Goal: Check status

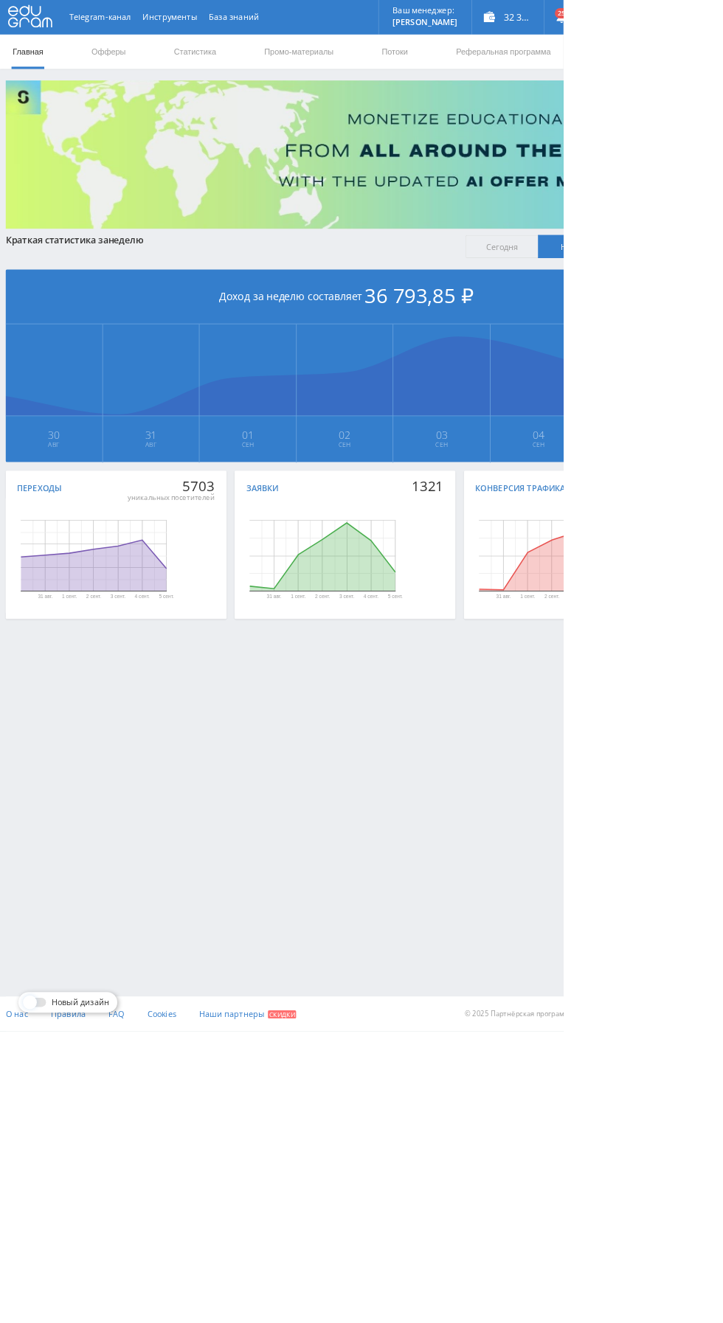
click at [236, 66] on link "Статистика" at bounding box center [250, 66] width 58 height 44
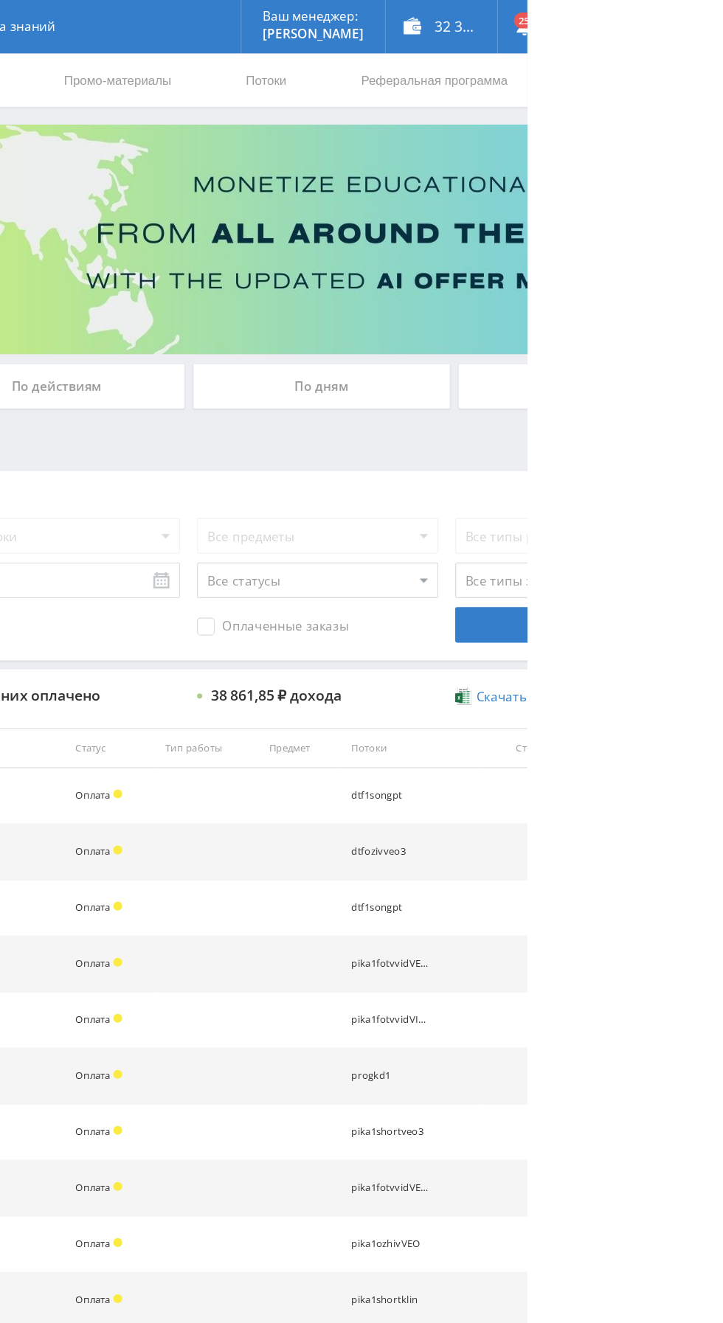
click at [565, 331] on div "По дням" at bounding box center [552, 320] width 212 height 37
click at [0, 0] on input "По дням" at bounding box center [0, 0] width 0 height 0
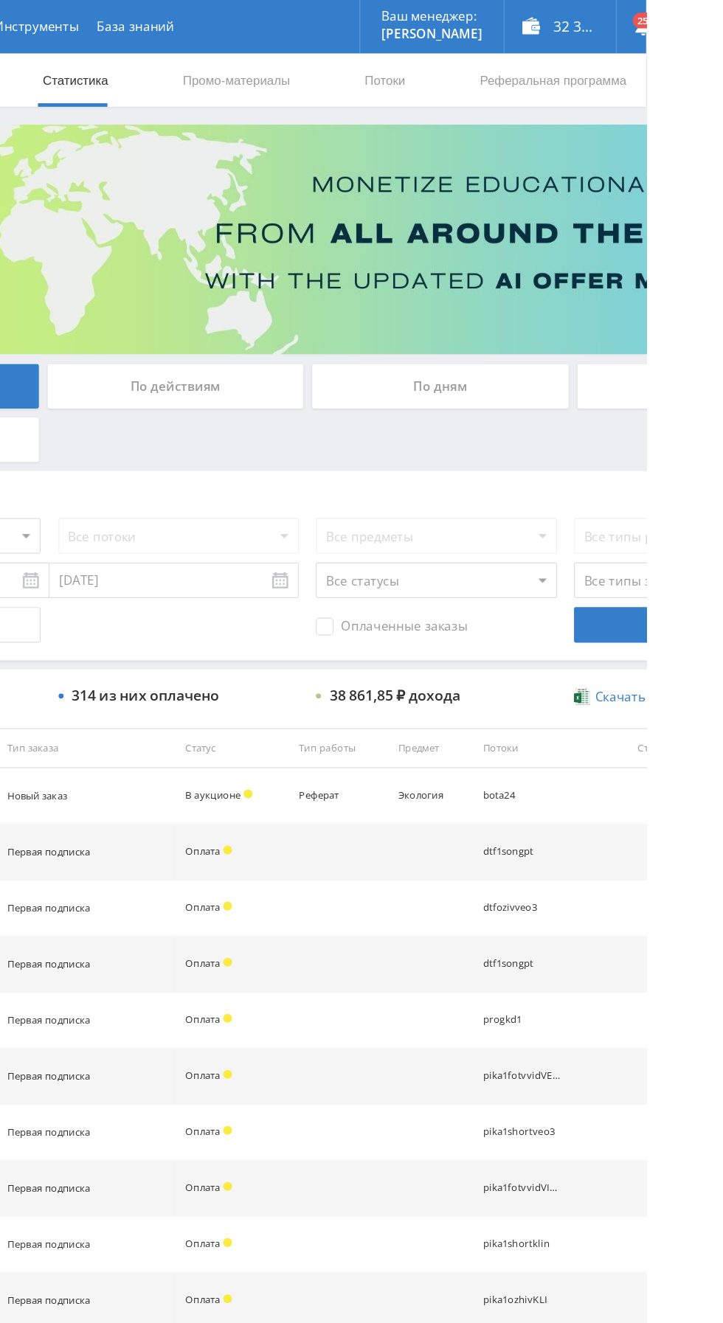
click at [578, 319] on div "По дням" at bounding box center [552, 320] width 212 height 37
click at [0, 0] on input "По дням" at bounding box center [0, 0] width 0 height 0
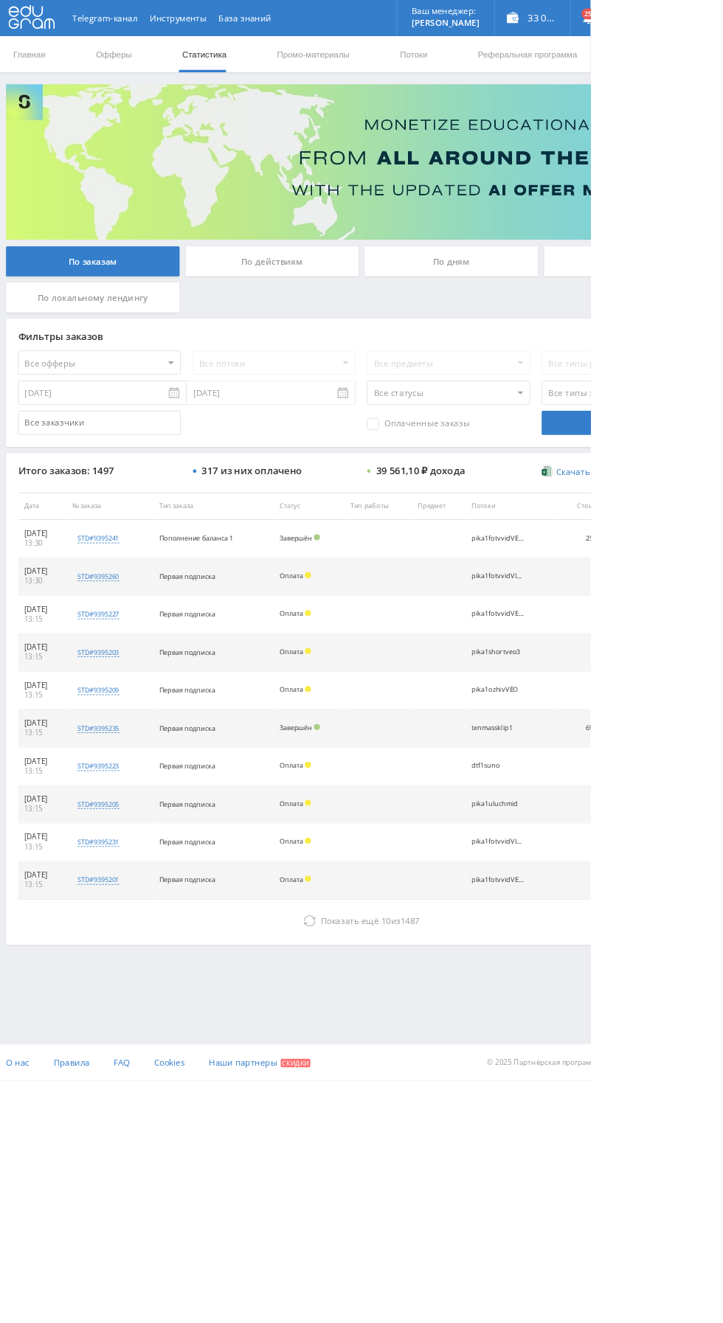
click at [299, 1130] on button "Показать ещё 10 из 1487" at bounding box center [442, 1128] width 841 height 30
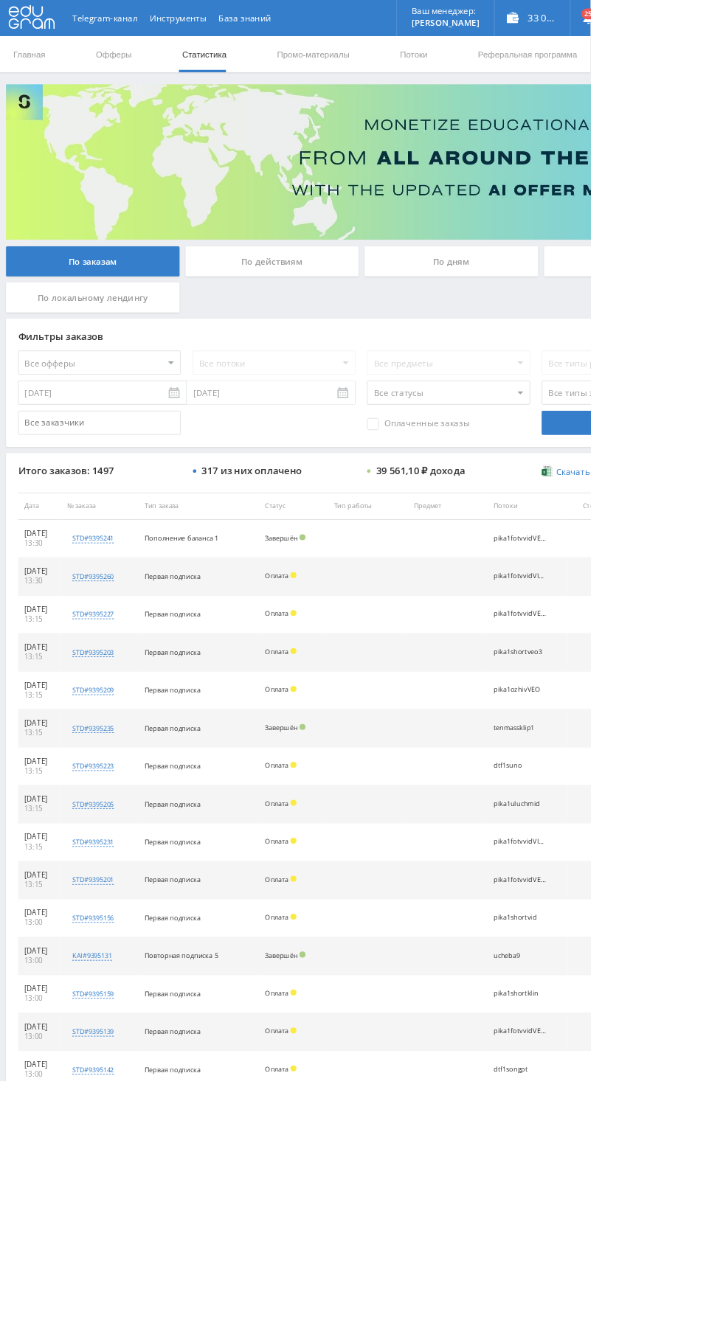
click at [497, 311] on div "По дням" at bounding box center [552, 320] width 212 height 37
click at [0, 0] on input "По дням" at bounding box center [0, 0] width 0 height 0
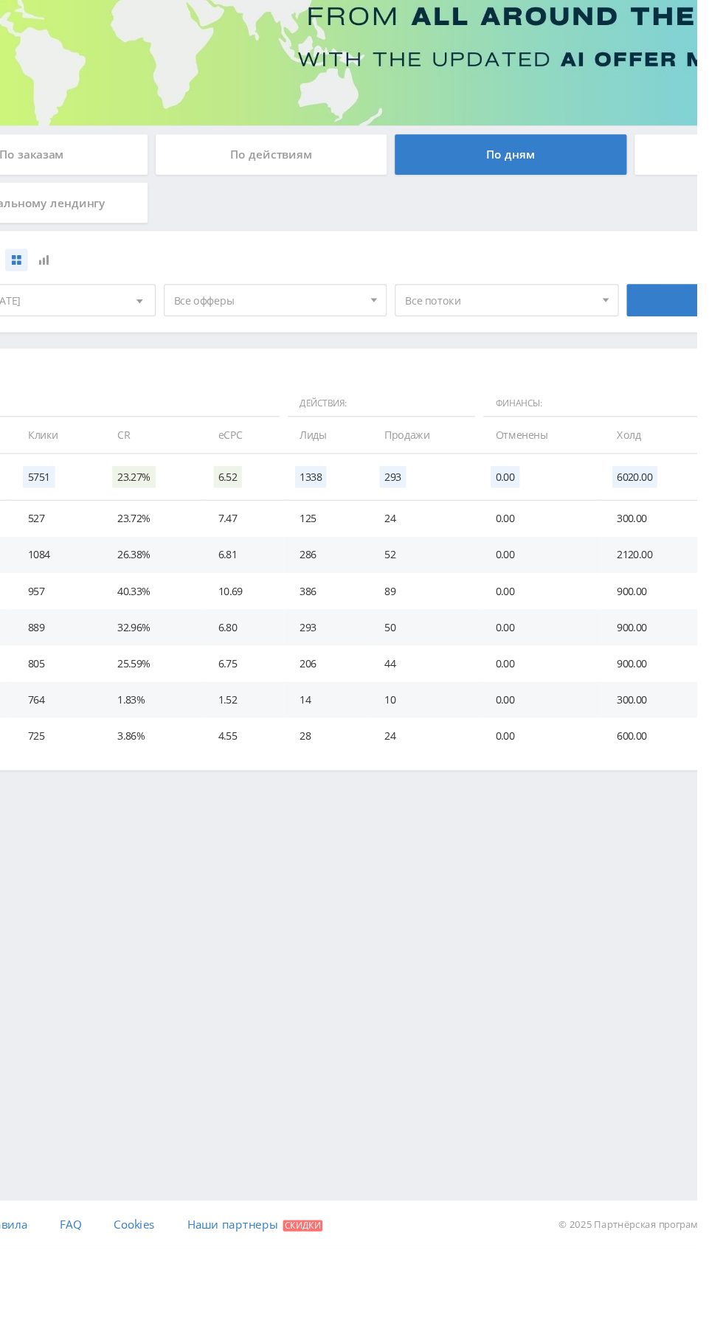
click at [390, 462] on span "Все офферы" at bounding box center [330, 454] width 173 height 28
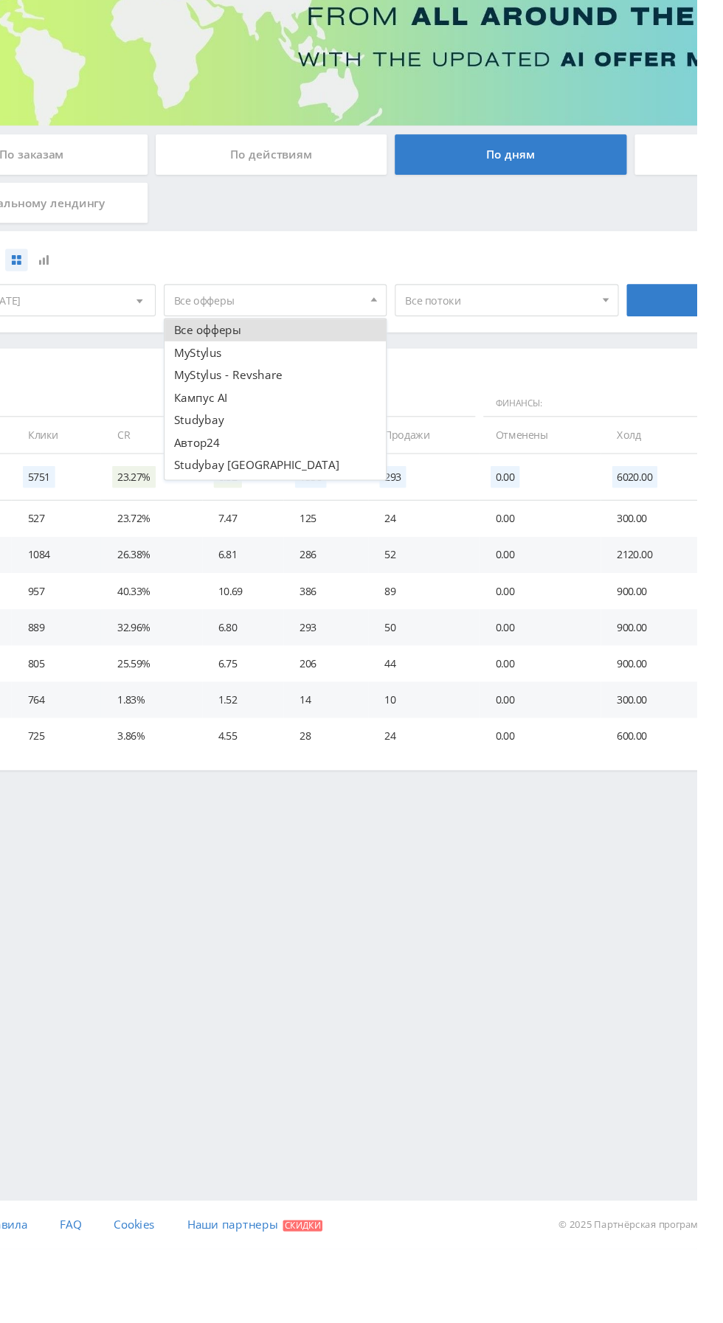
click at [300, 548] on button "Кампус AI" at bounding box center [337, 543] width 204 height 21
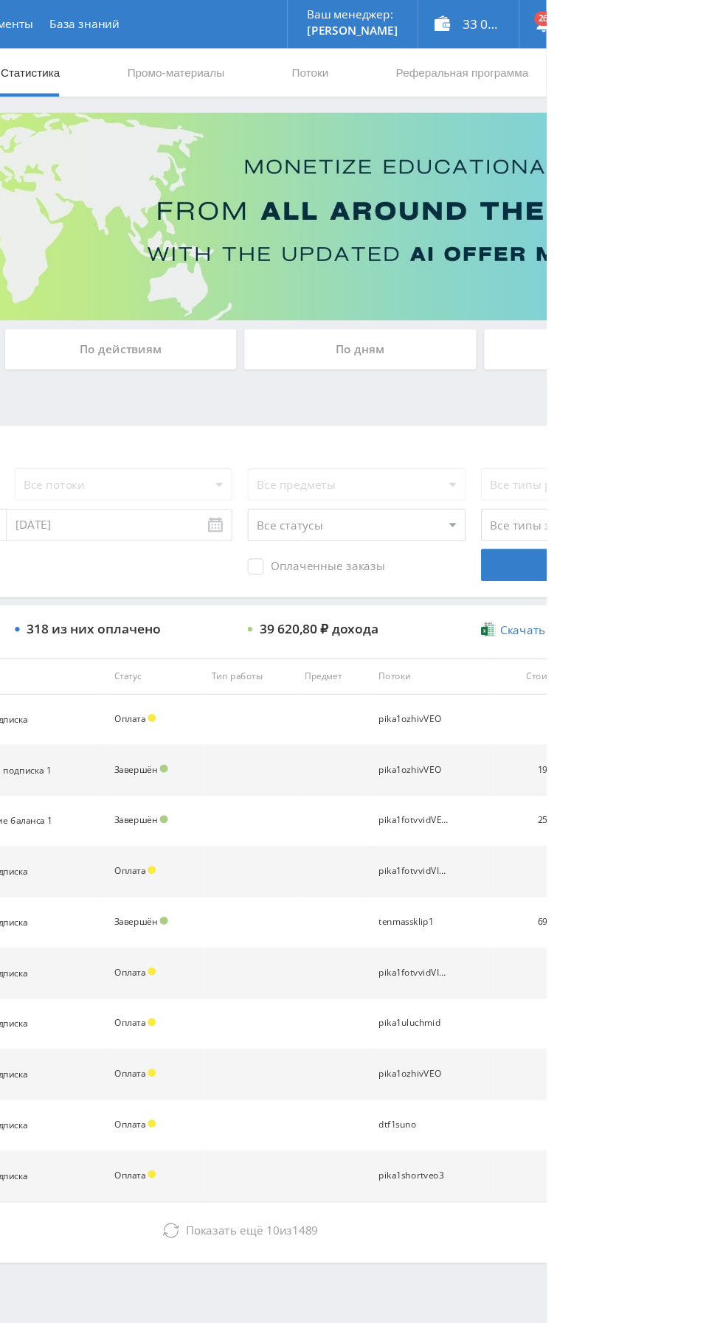
click at [524, 319] on div "По дням" at bounding box center [552, 320] width 212 height 37
click at [0, 0] on input "По дням" at bounding box center [0, 0] width 0 height 0
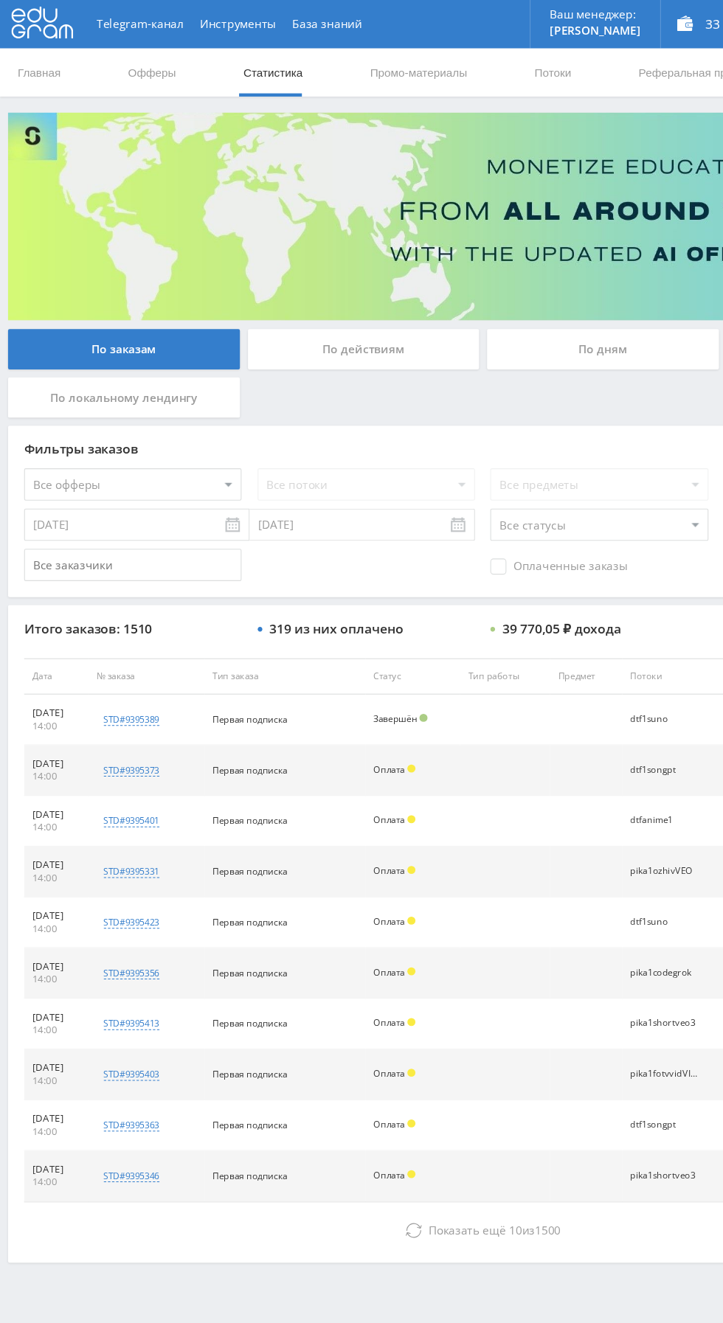
click at [311, 1130] on button "Показать ещё 10 из 1500" at bounding box center [442, 1128] width 841 height 30
click at [443, 1132] on button "Показать ещё 10 из 1808" at bounding box center [442, 1128] width 841 height 30
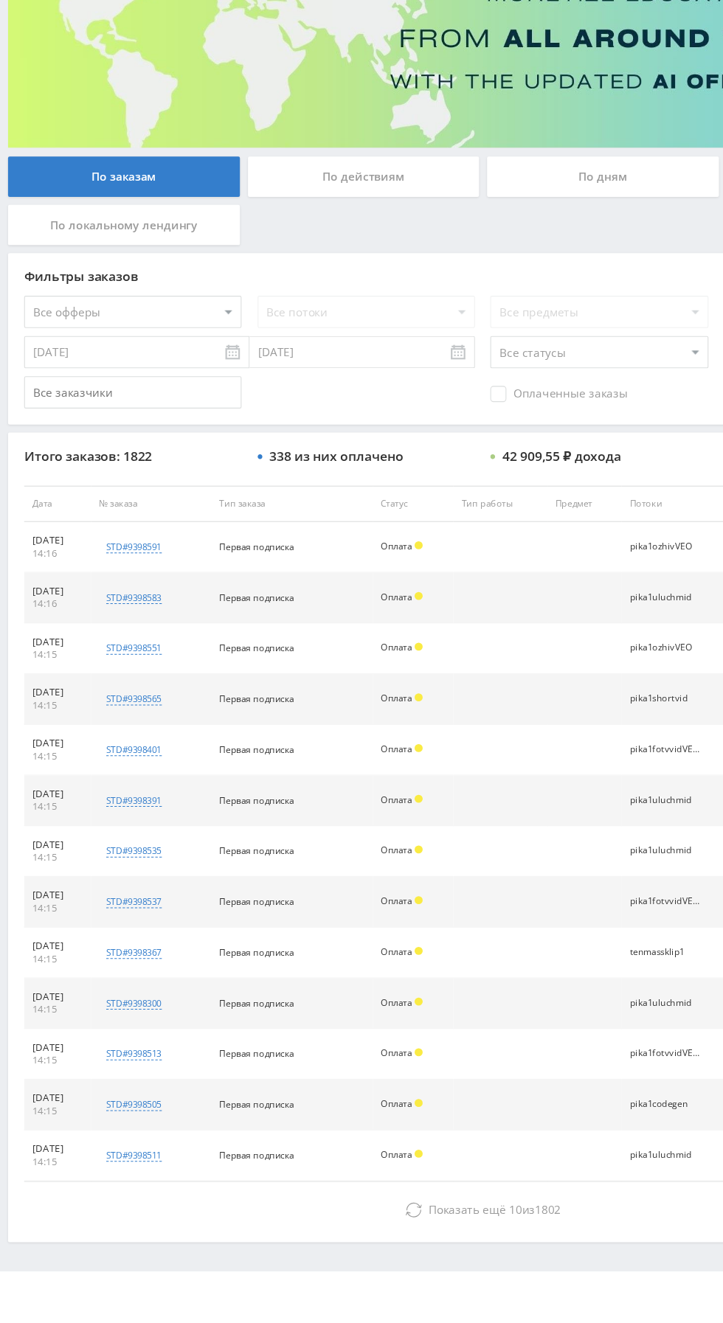
click at [467, 1260] on span "10" at bounding box center [473, 1267] width 12 height 14
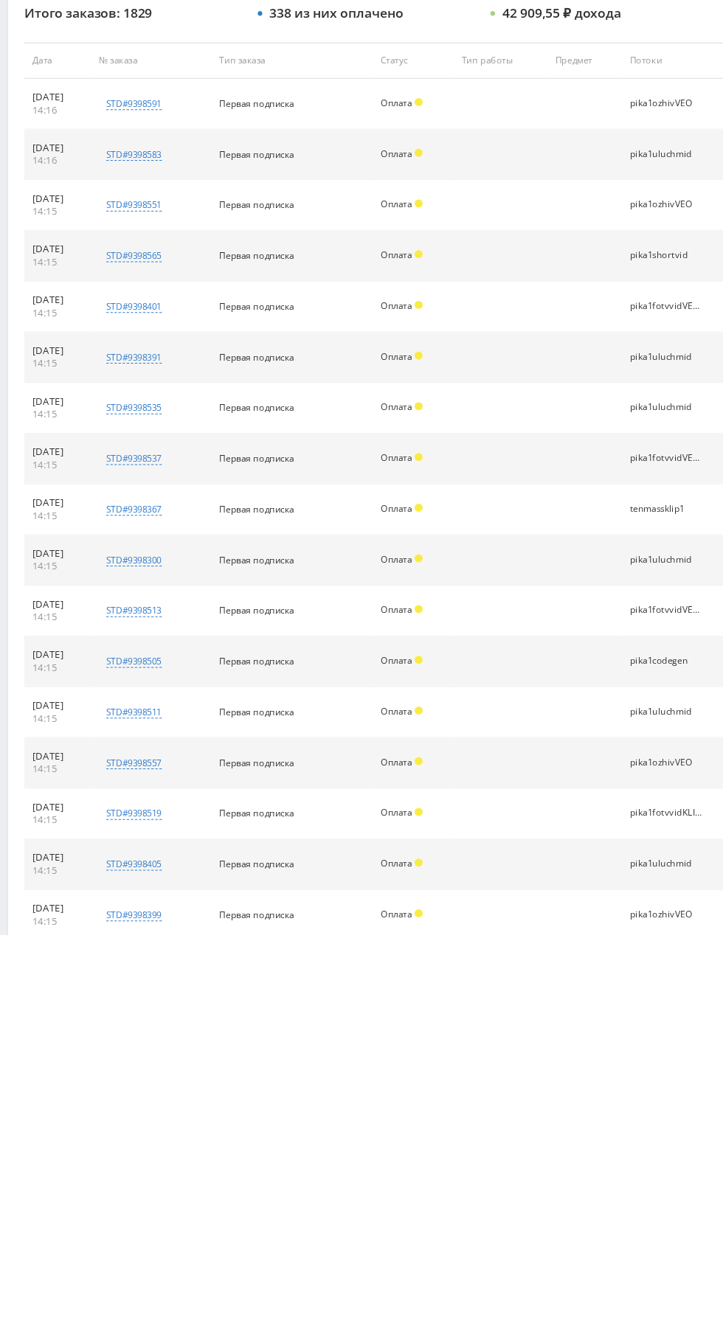
scroll to position [121, 0]
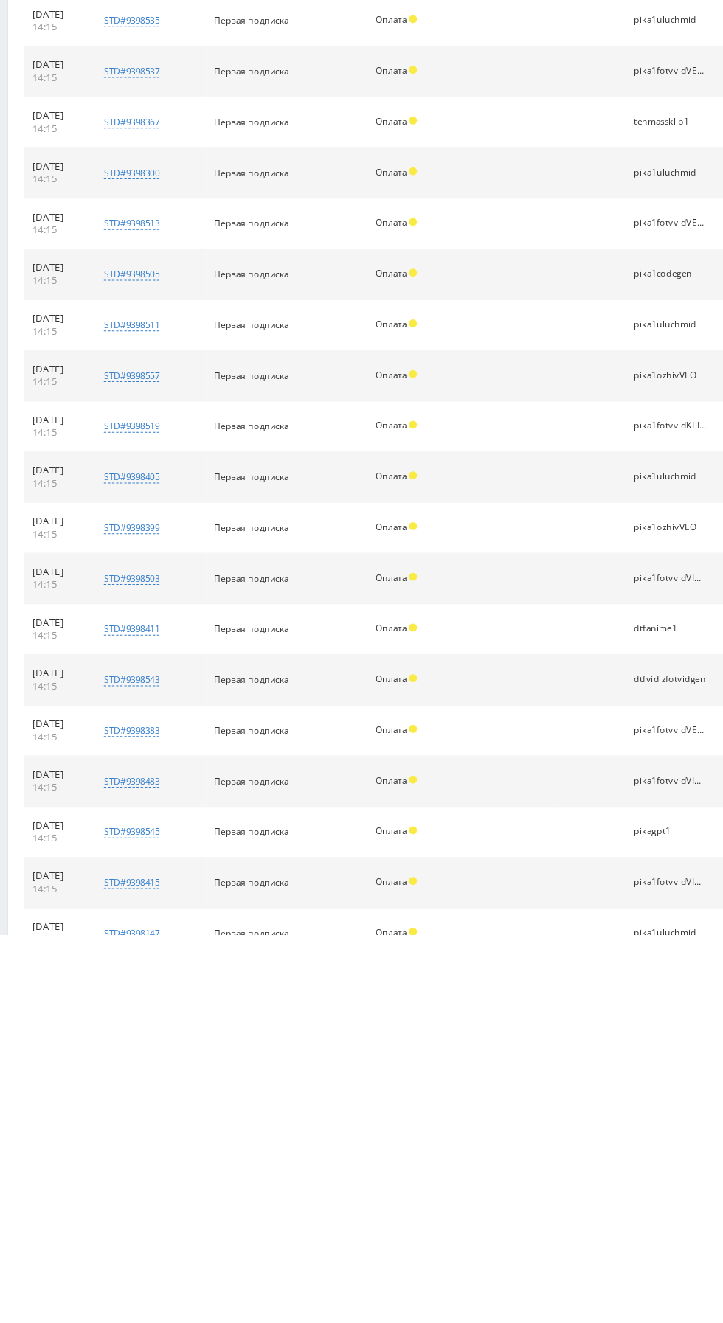
scroll to position [537, 0]
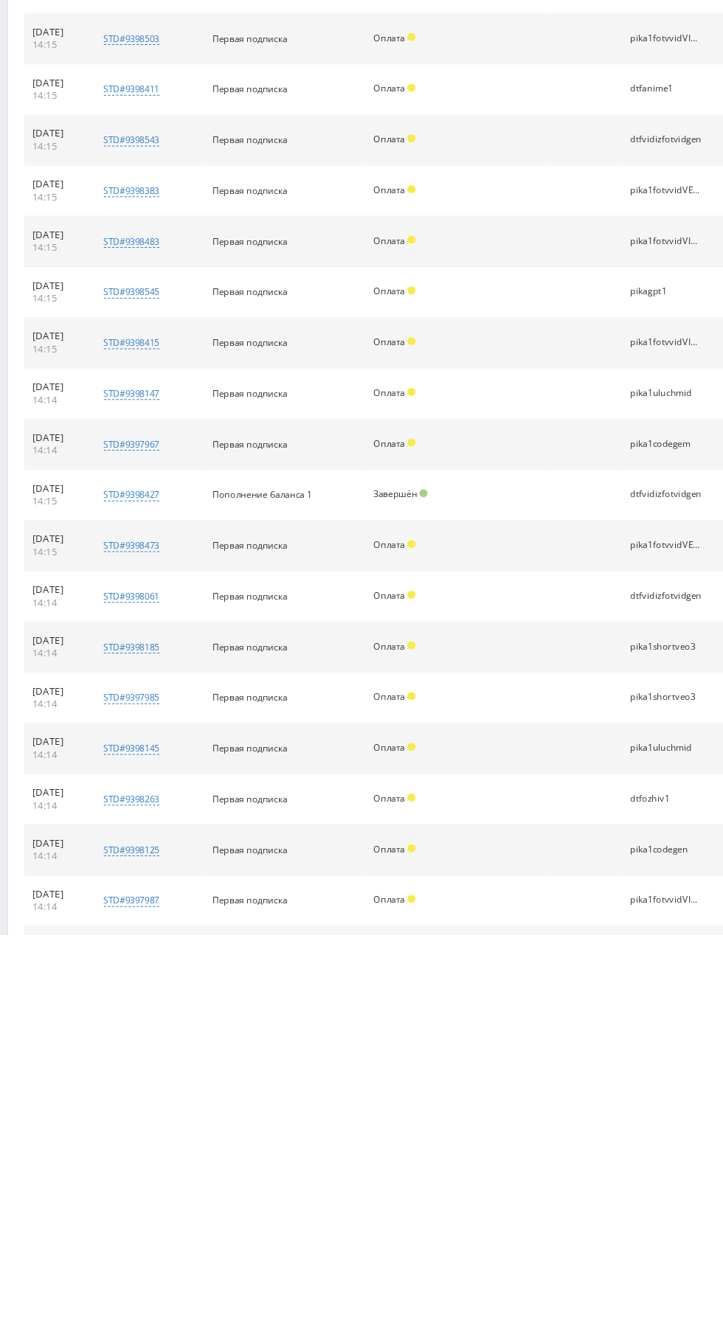
scroll to position [1093, 0]
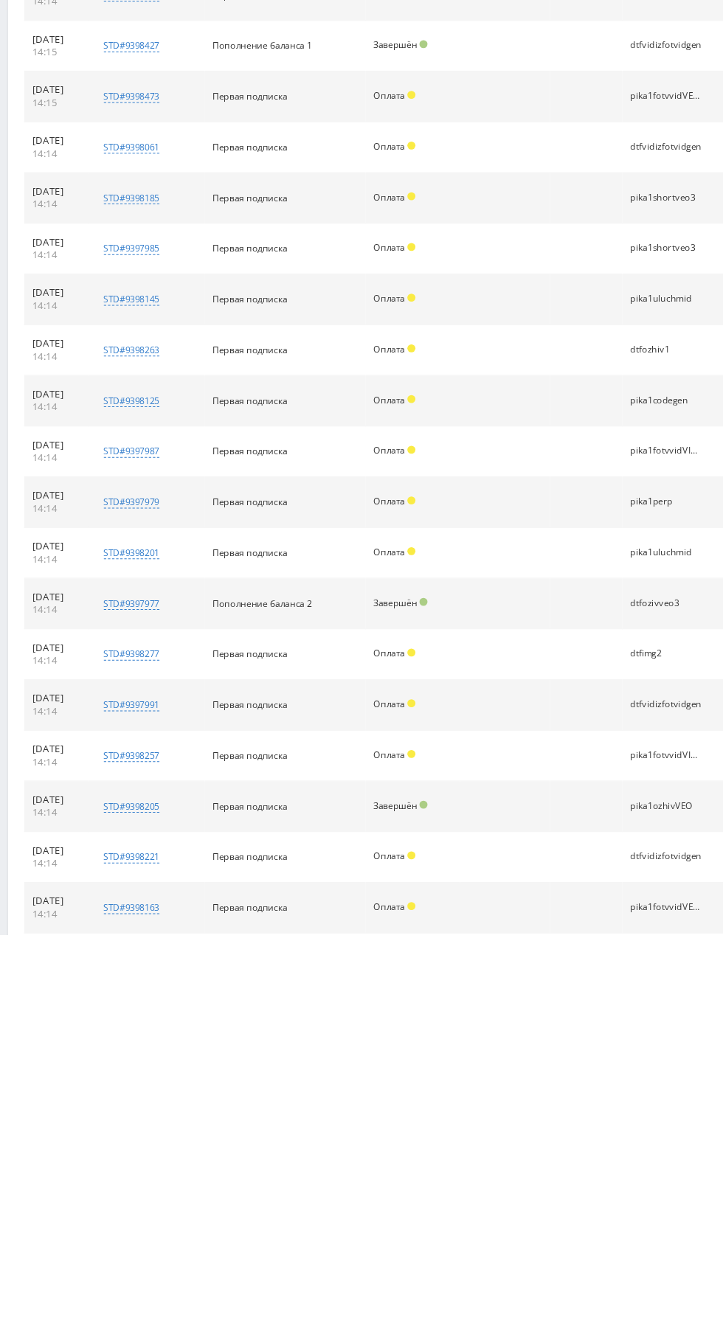
scroll to position [1602, 0]
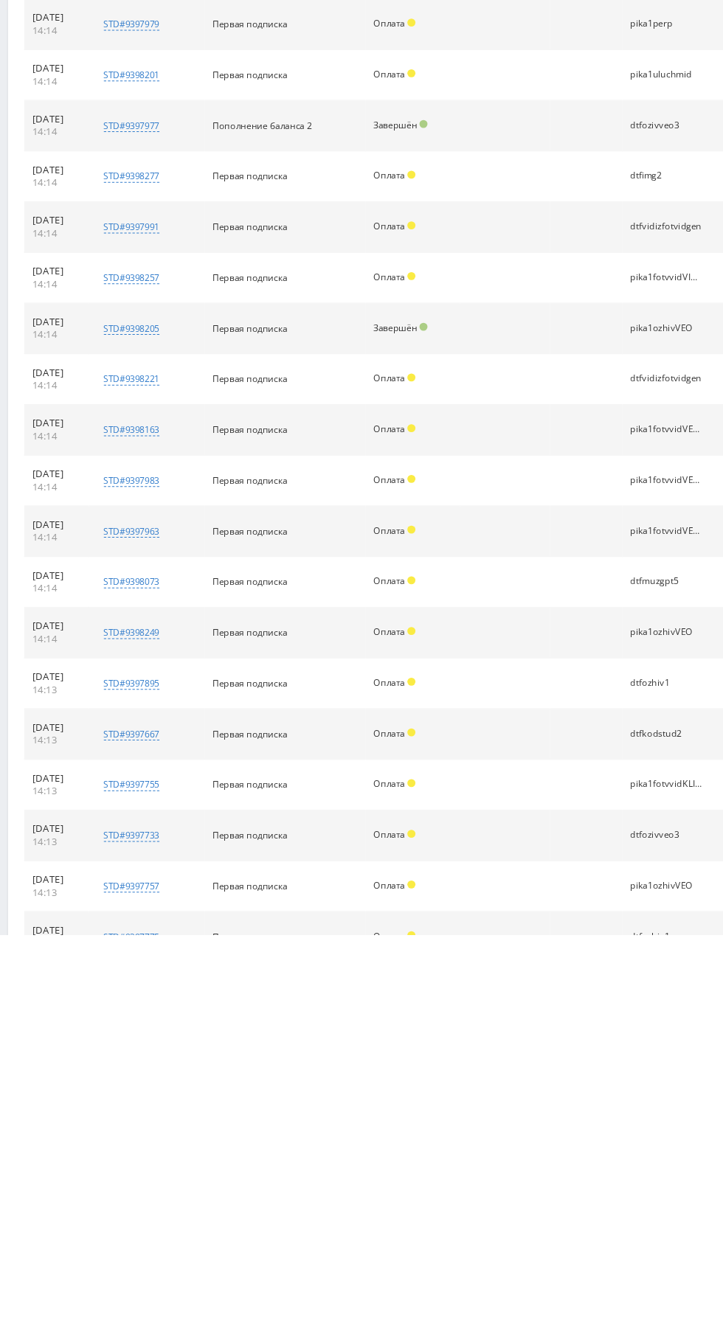
scroll to position [1880, 0]
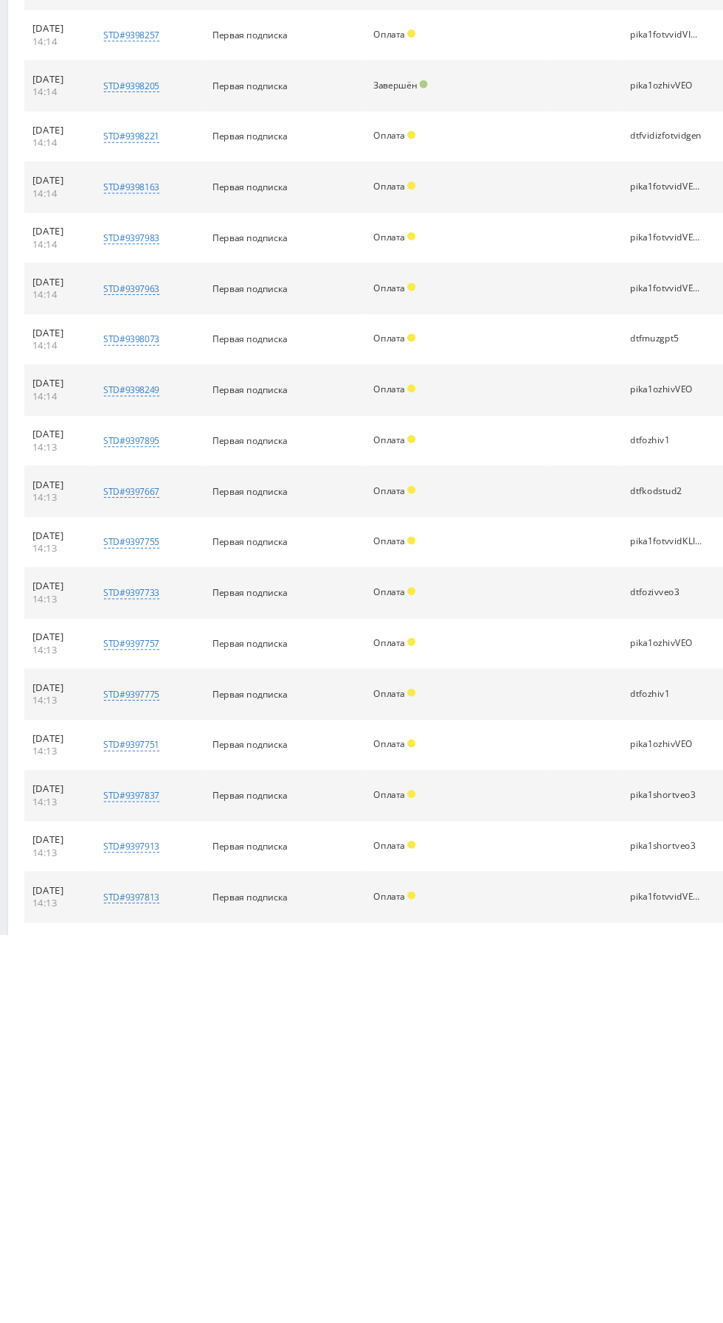
scroll to position [2111, 0]
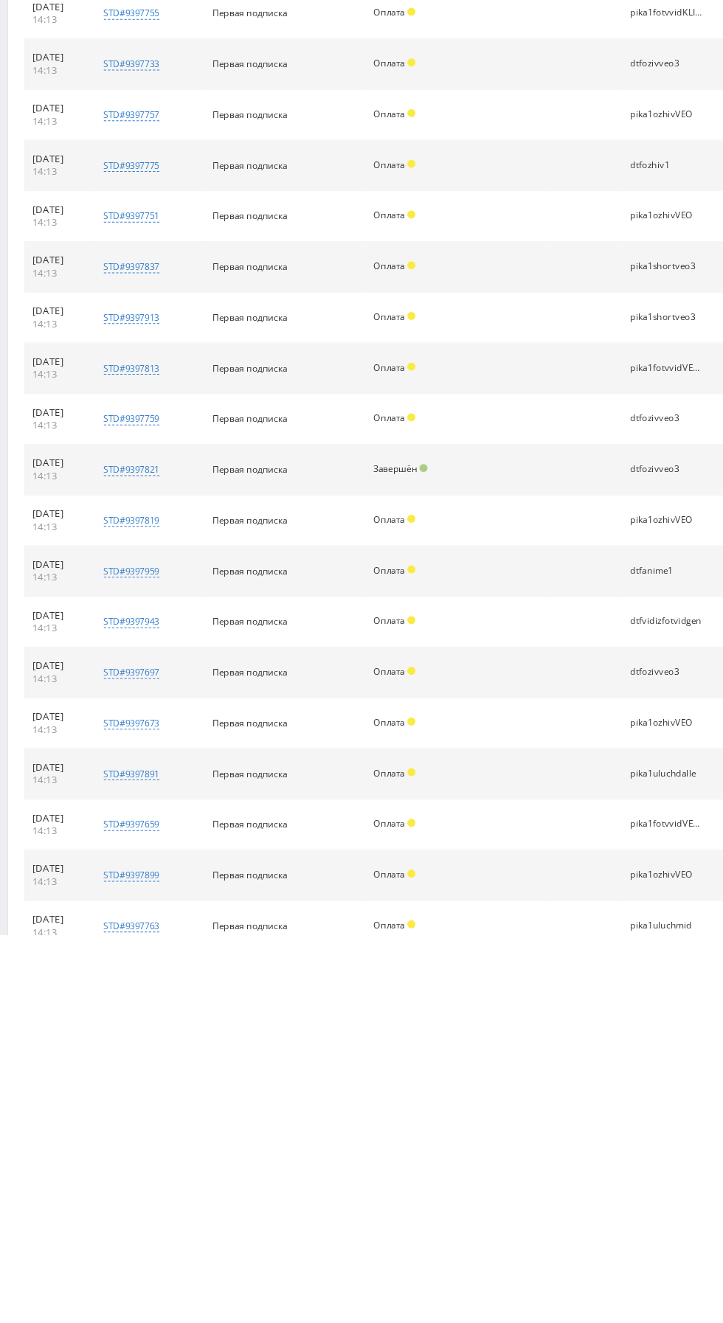
scroll to position [2758, 0]
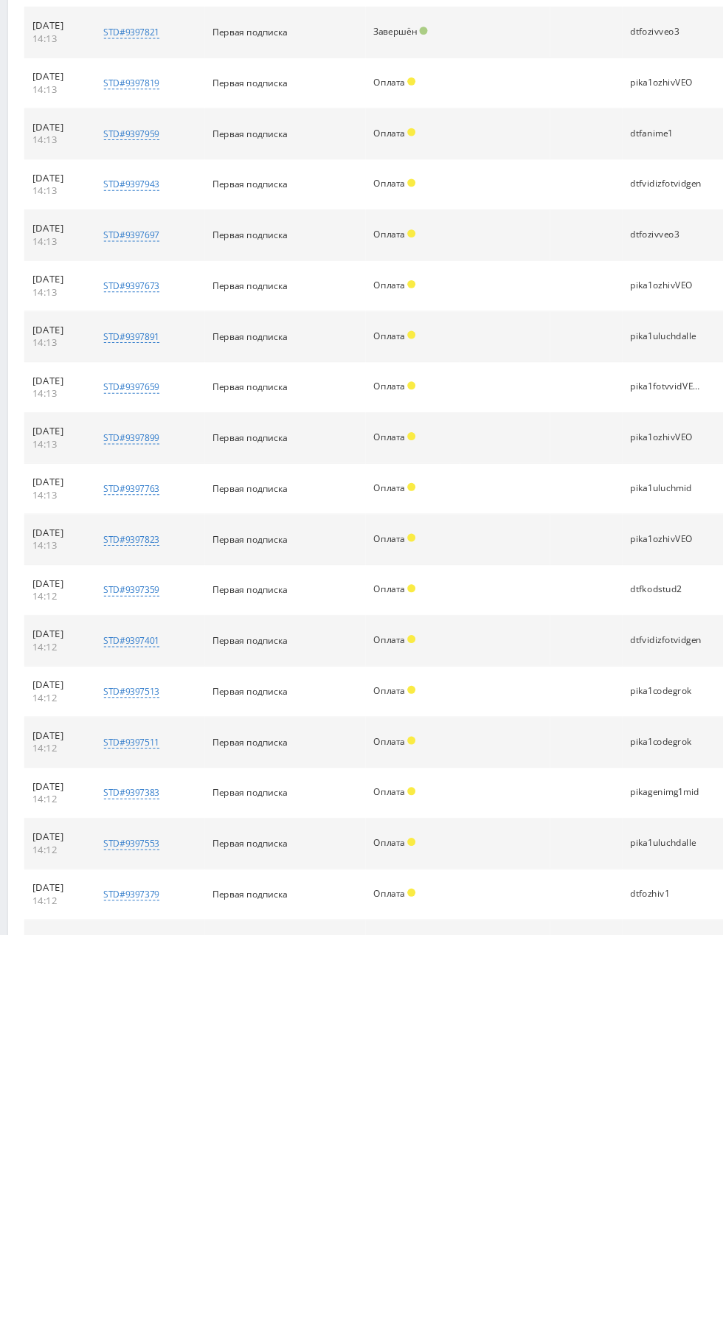
scroll to position [3036, 0]
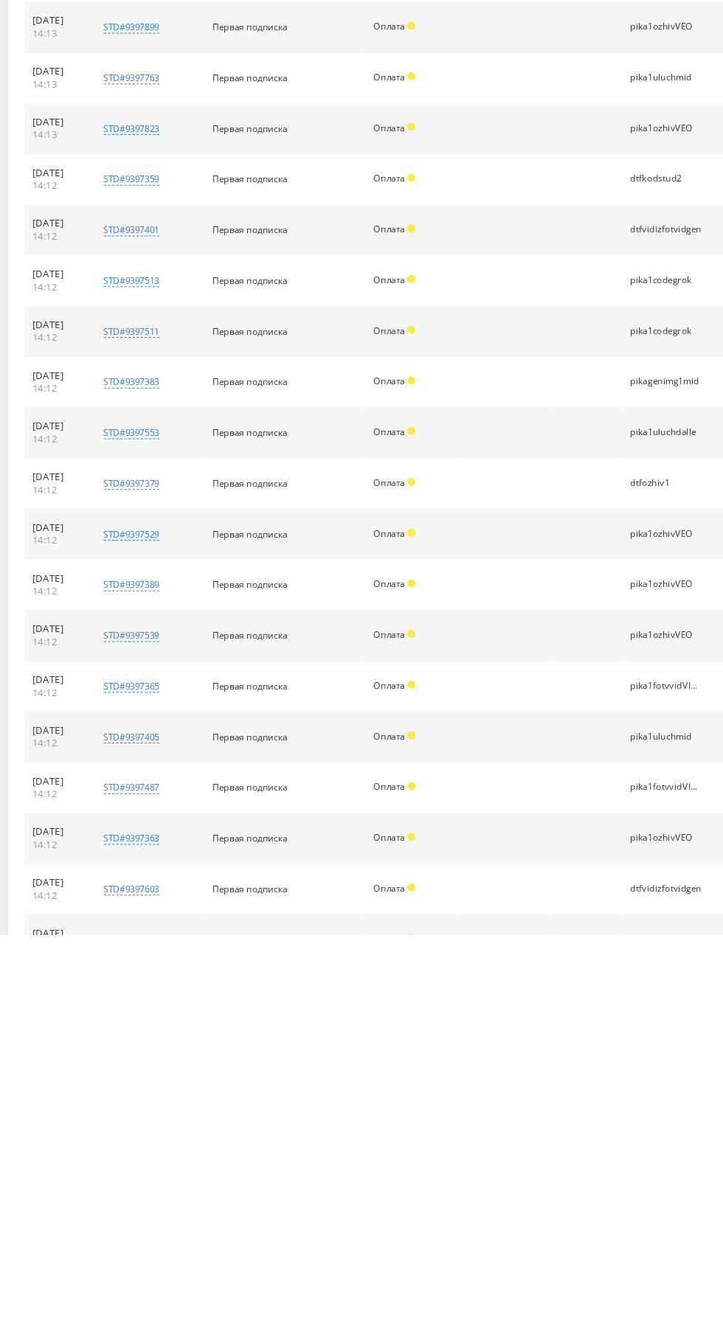
scroll to position [3314, 0]
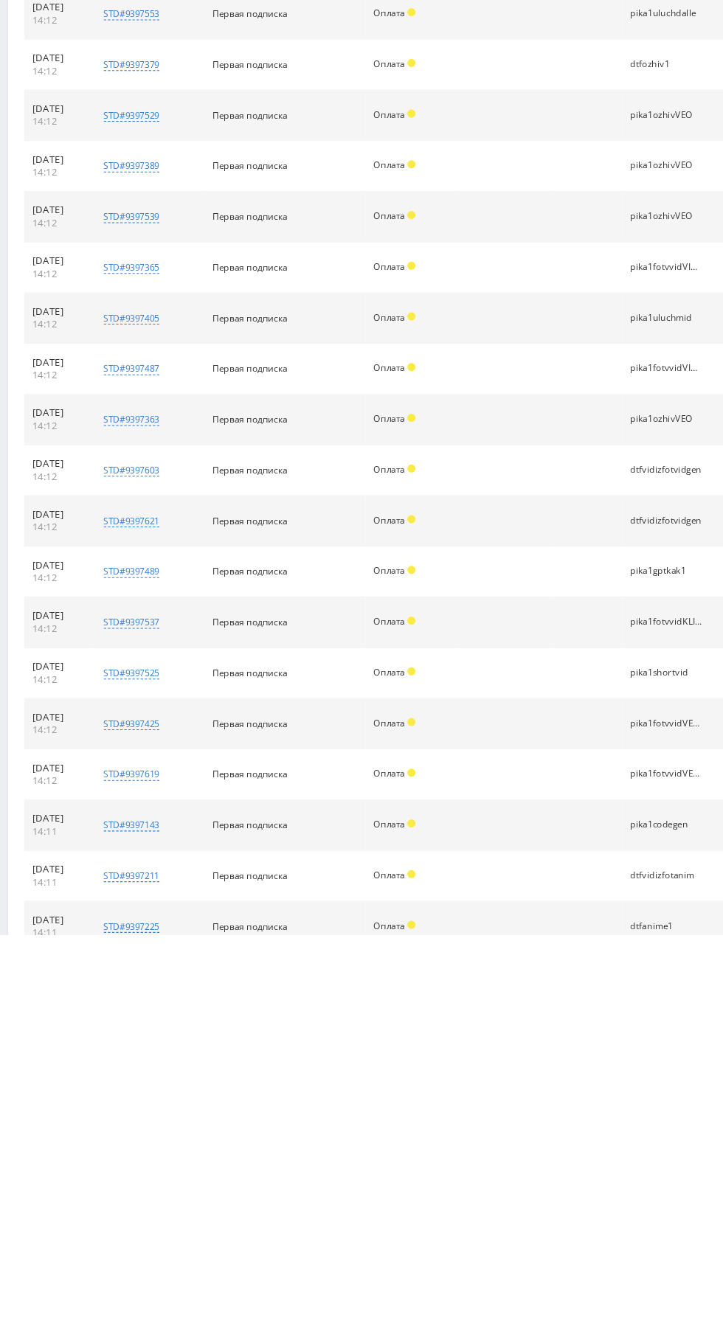
scroll to position [3776, 0]
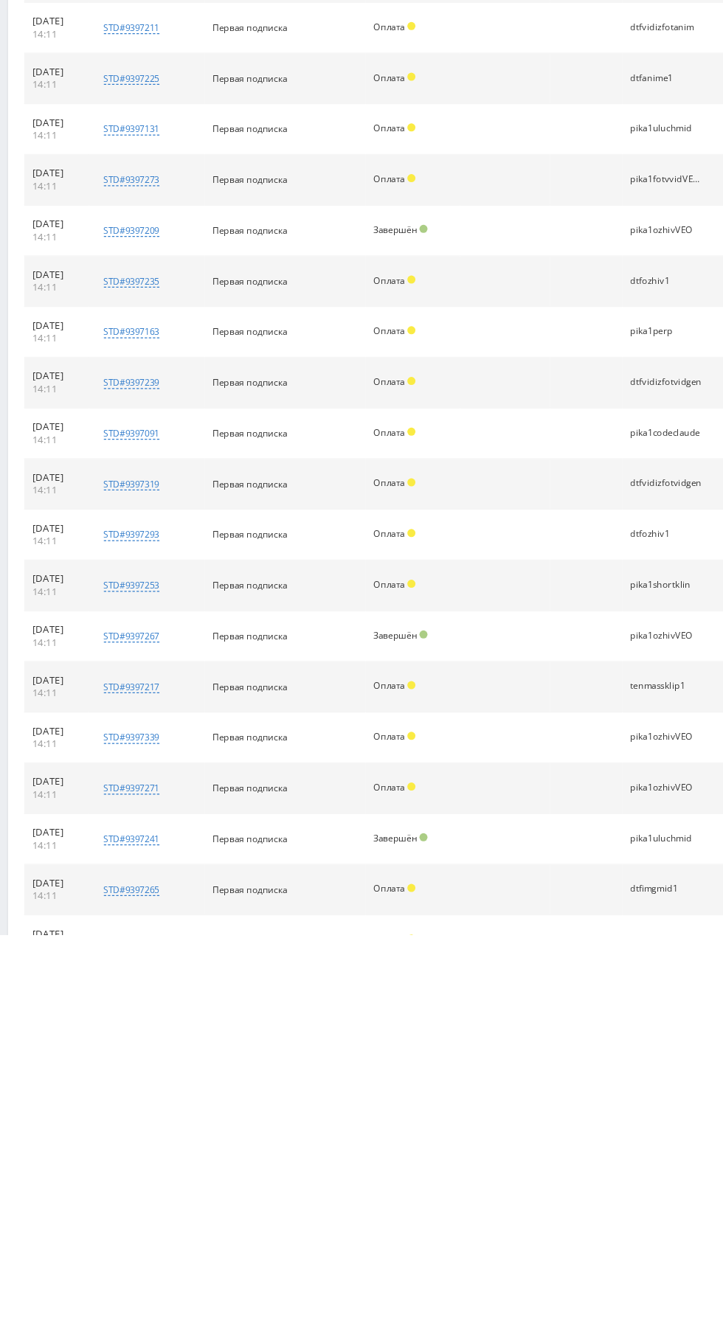
scroll to position [4702, 0]
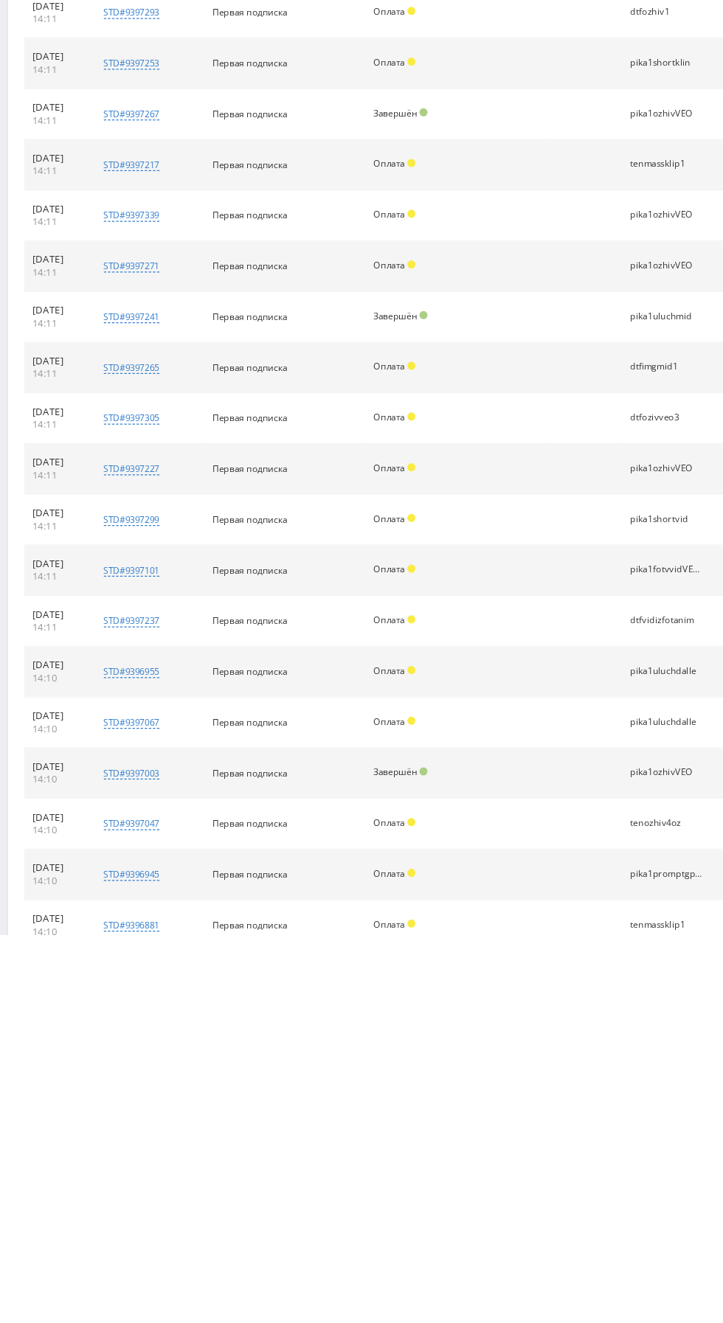
scroll to position [4933, 0]
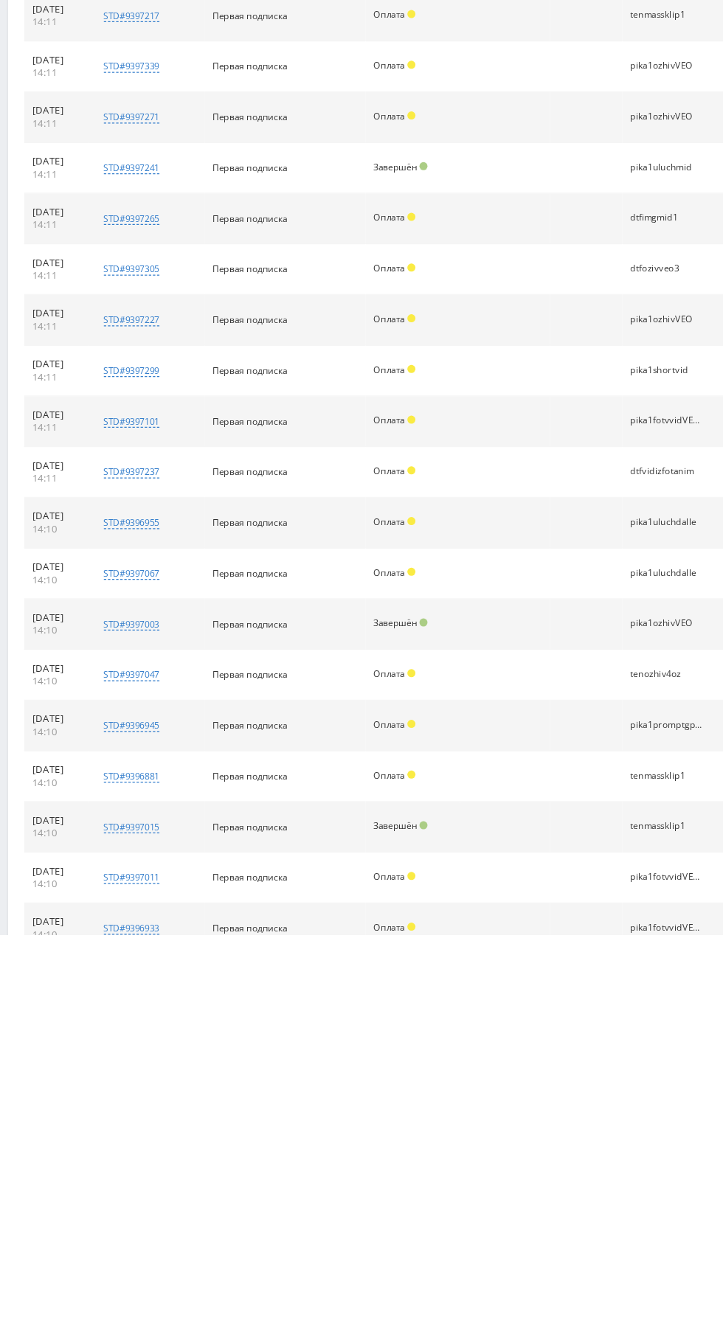
scroll to position [5211, 0]
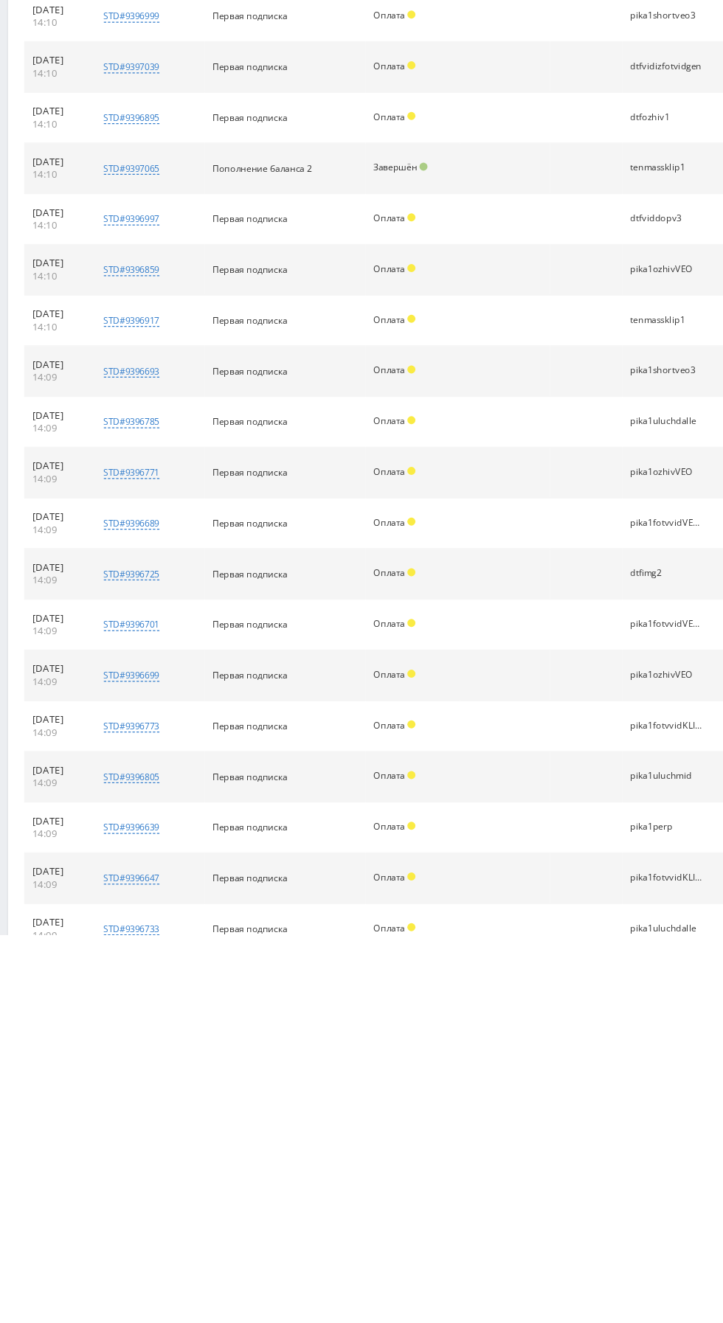
scroll to position [6044, 0]
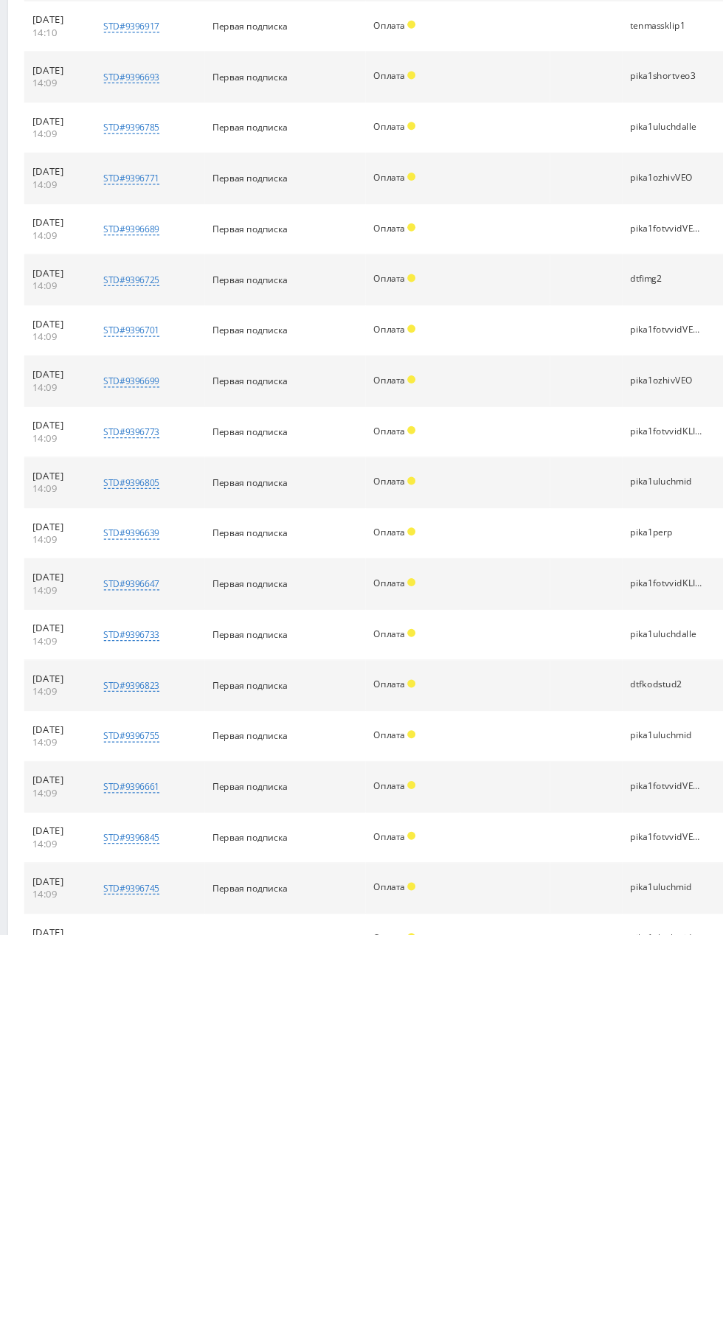
scroll to position [6414, 0]
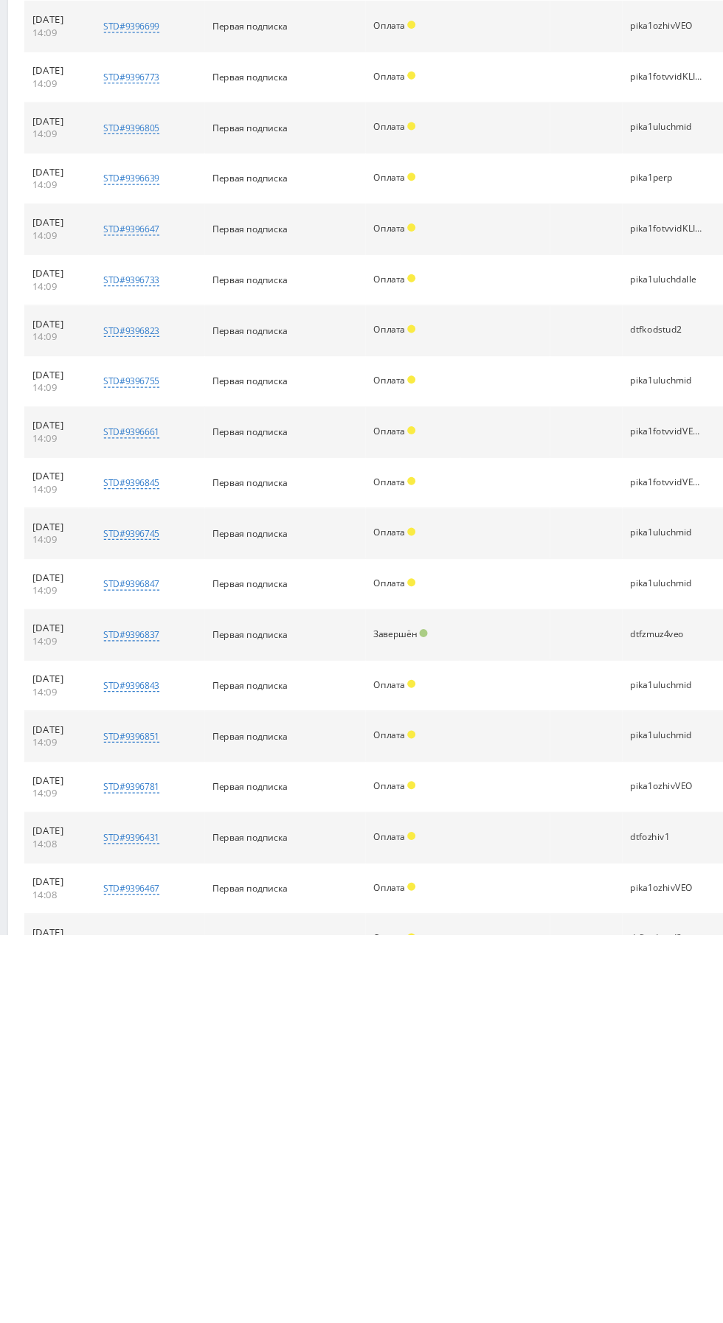
scroll to position [6738, 0]
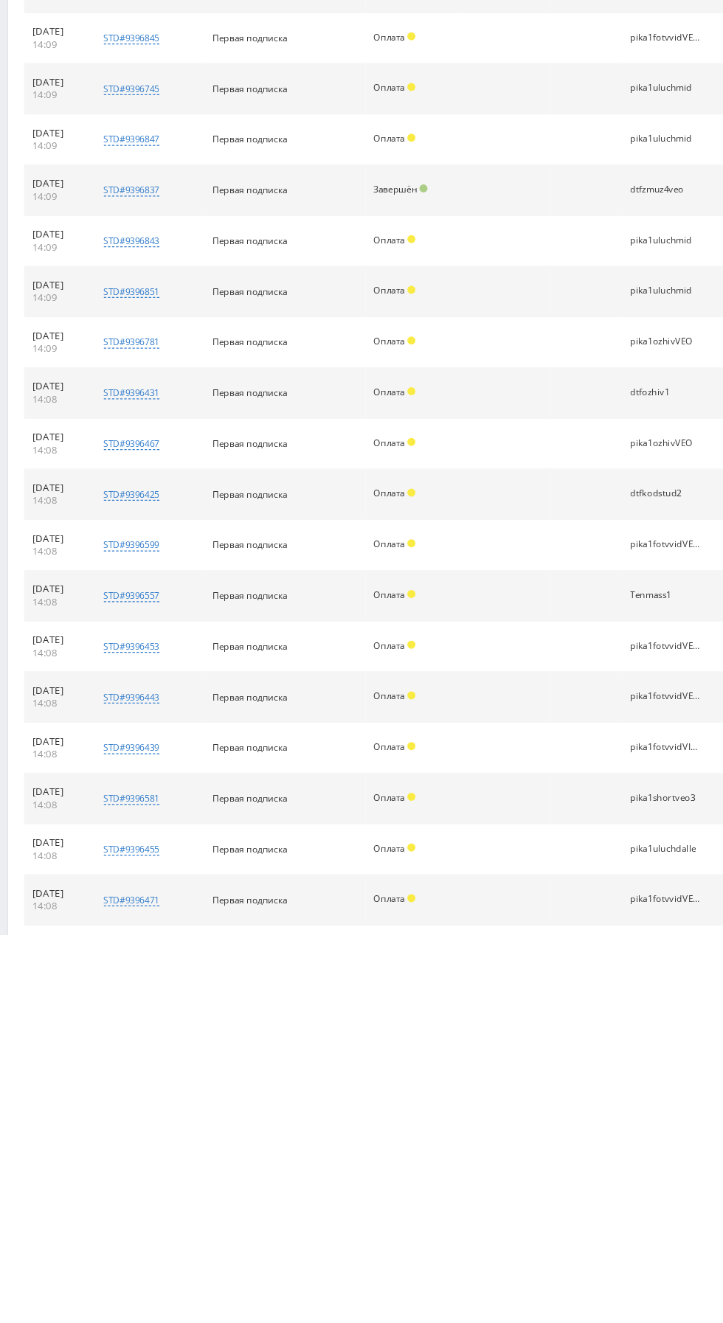
scroll to position [7109, 0]
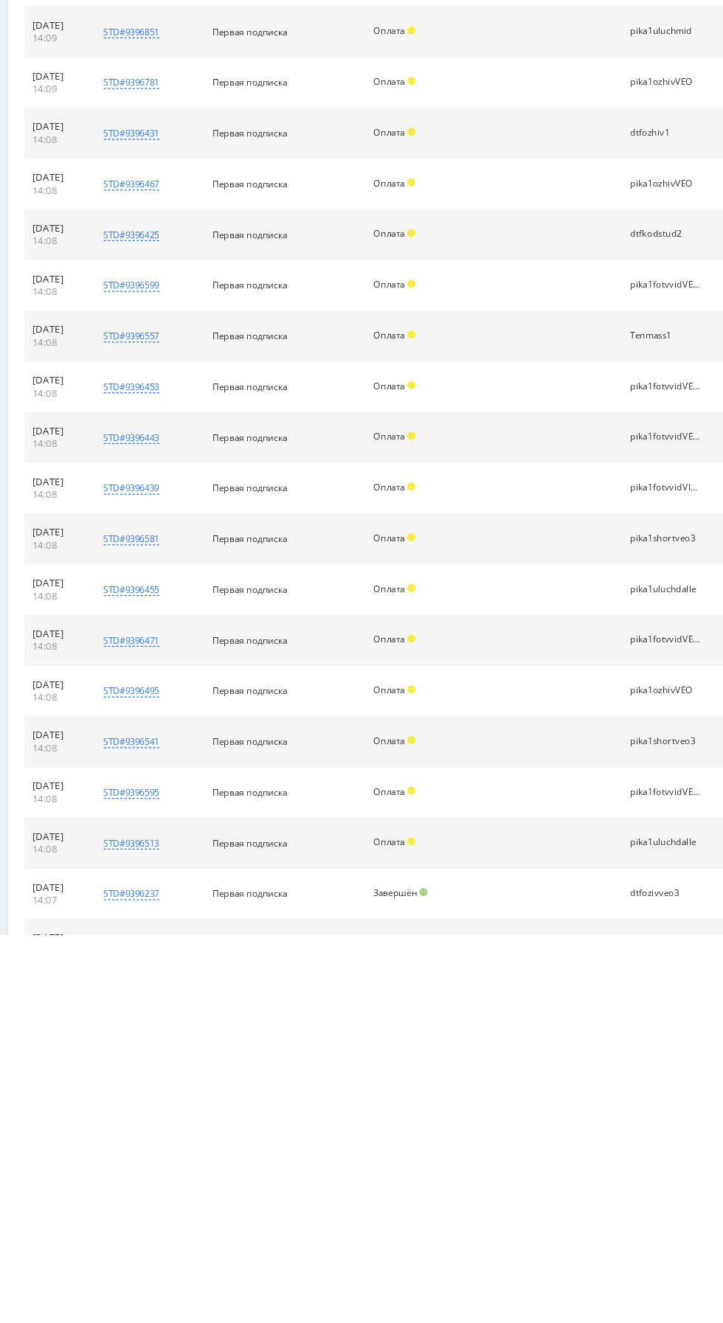
scroll to position [7432, 0]
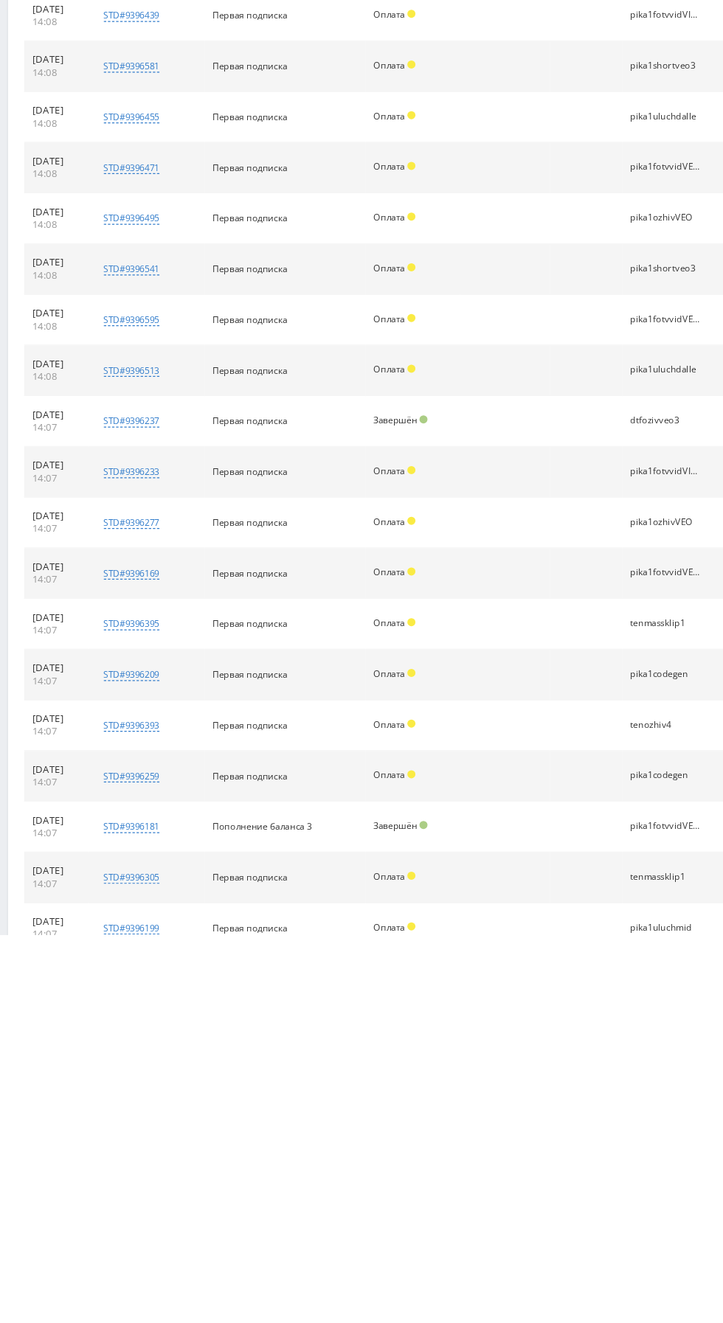
scroll to position [7756, 0]
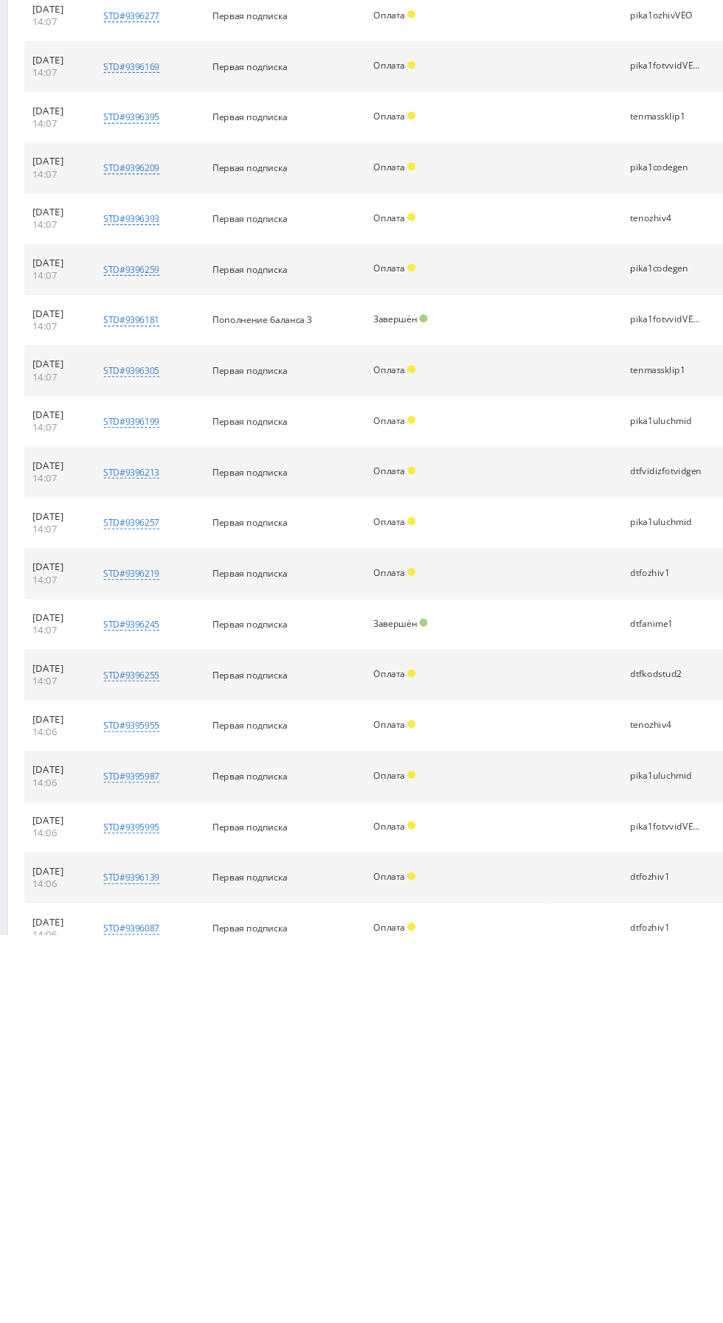
scroll to position [8219, 0]
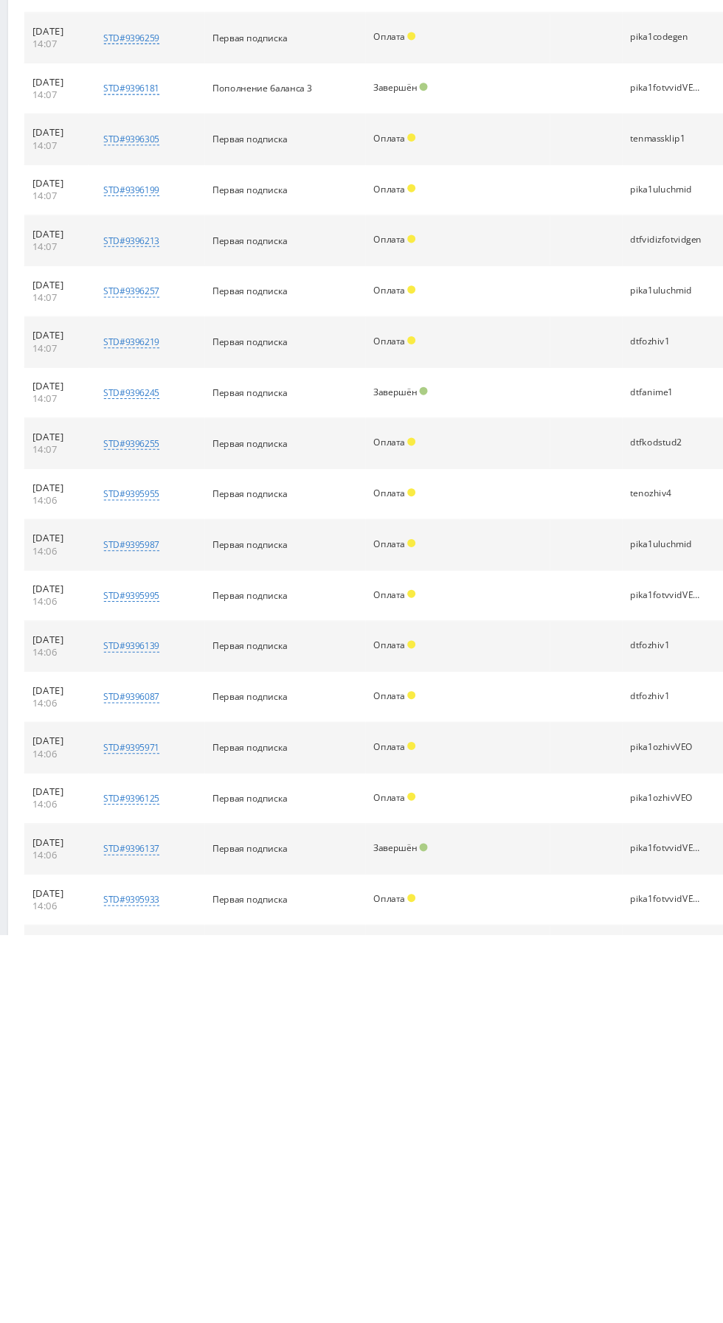
scroll to position [8451, 0]
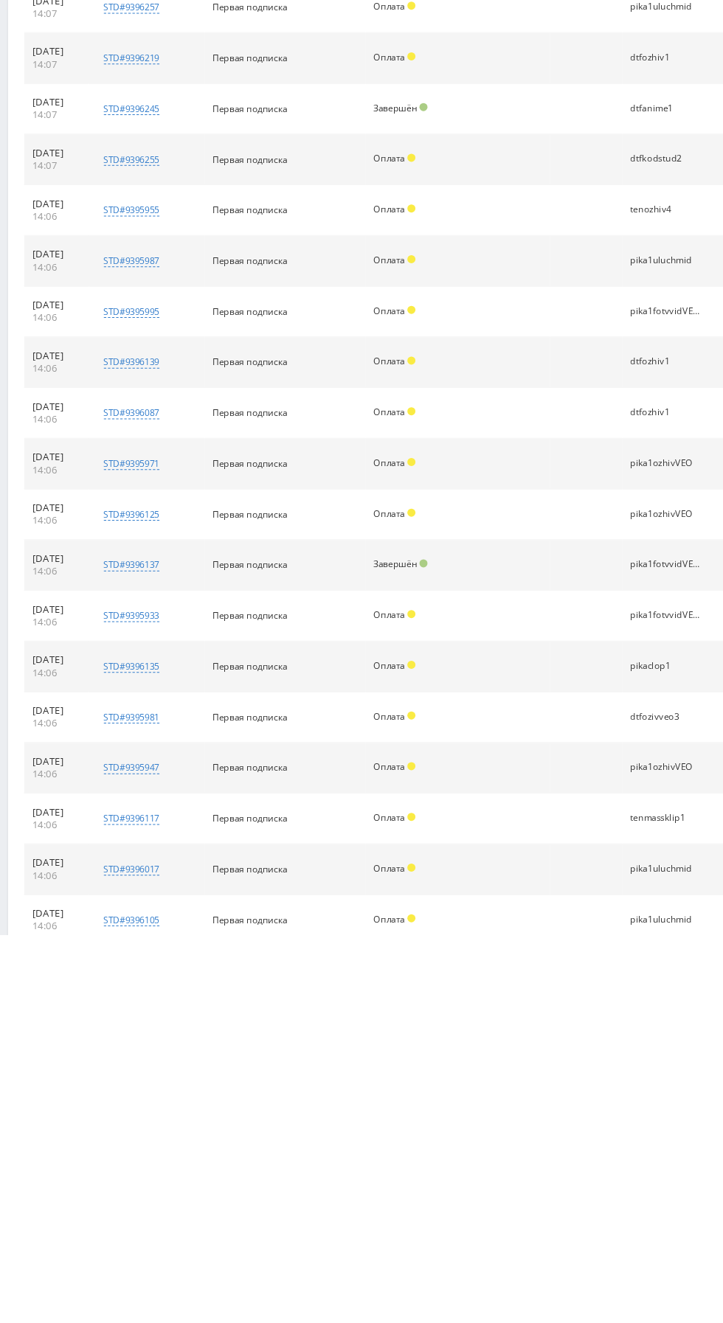
scroll to position [8821, 0]
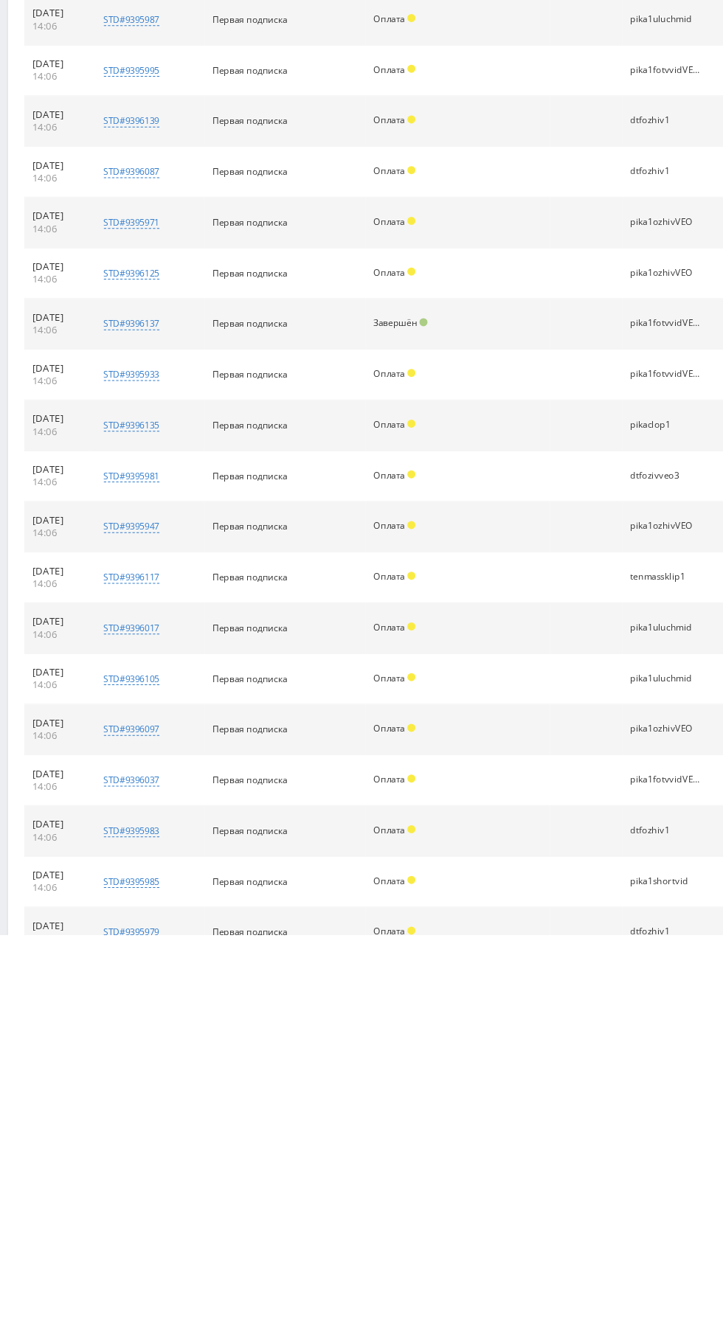
scroll to position [9145, 0]
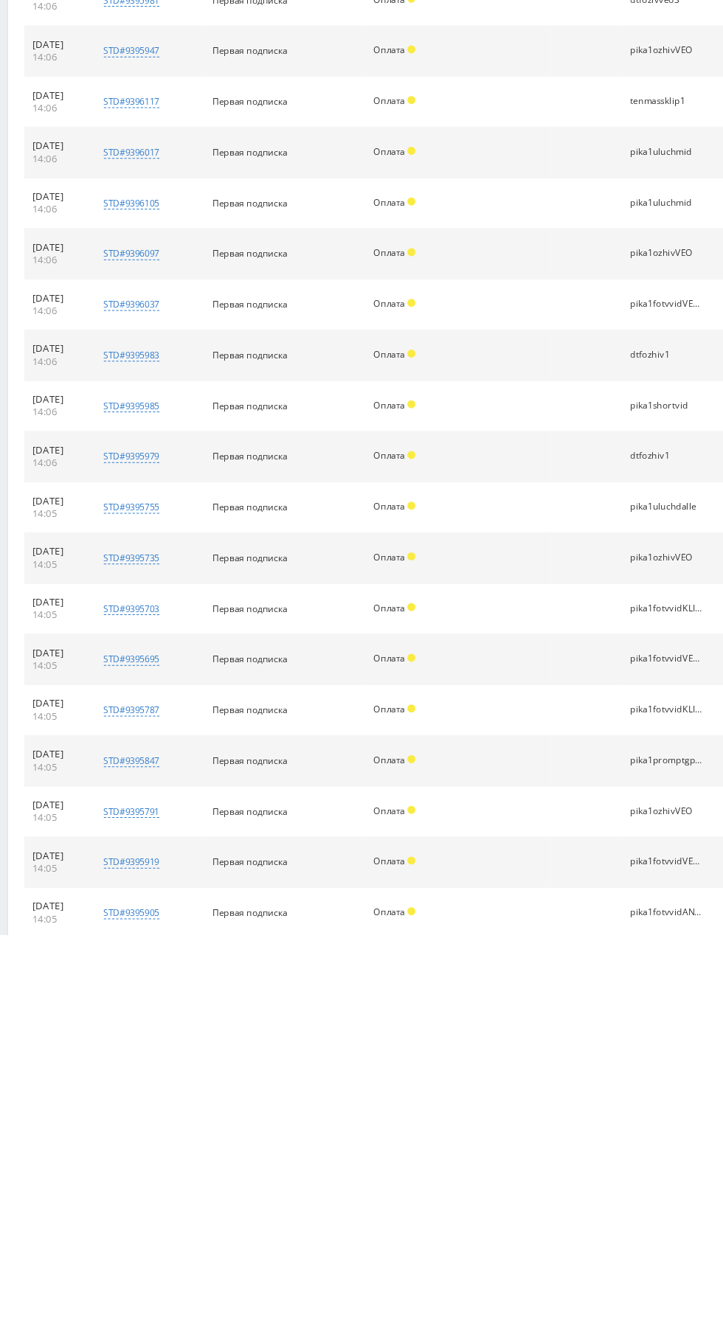
scroll to position [9376, 0]
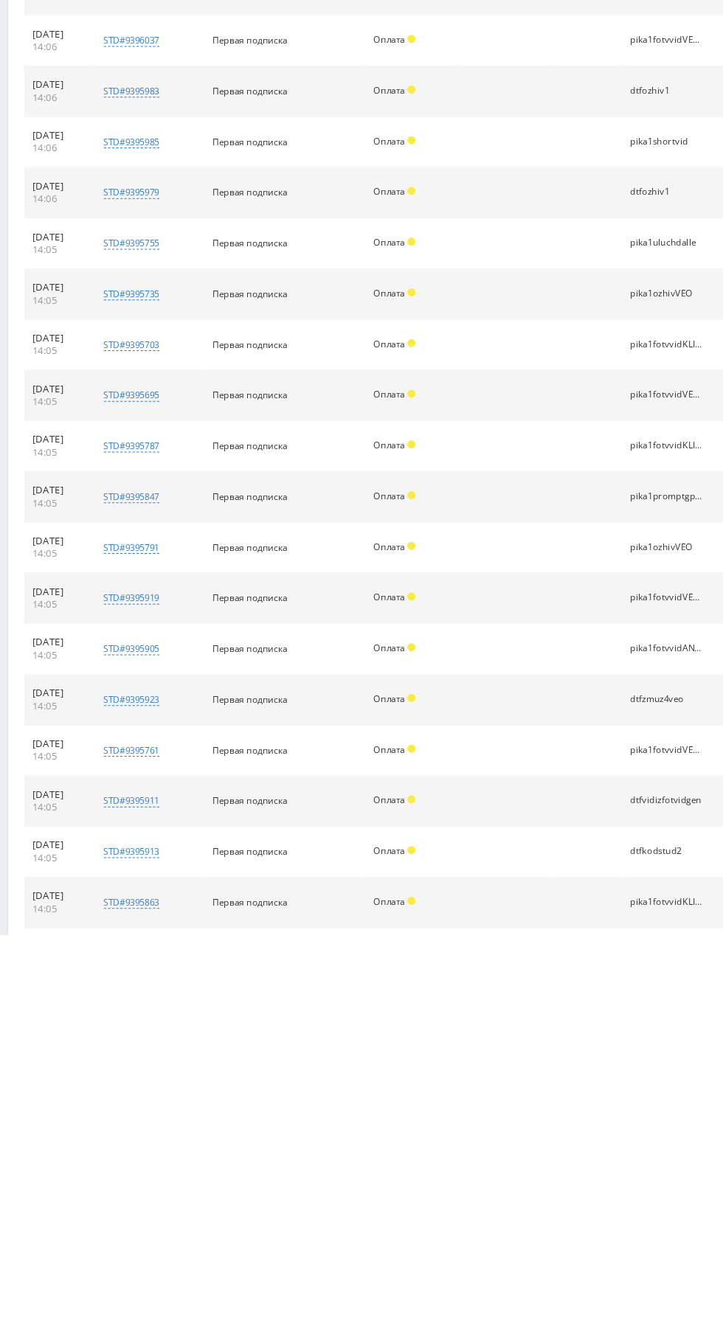
scroll to position [9792, 0]
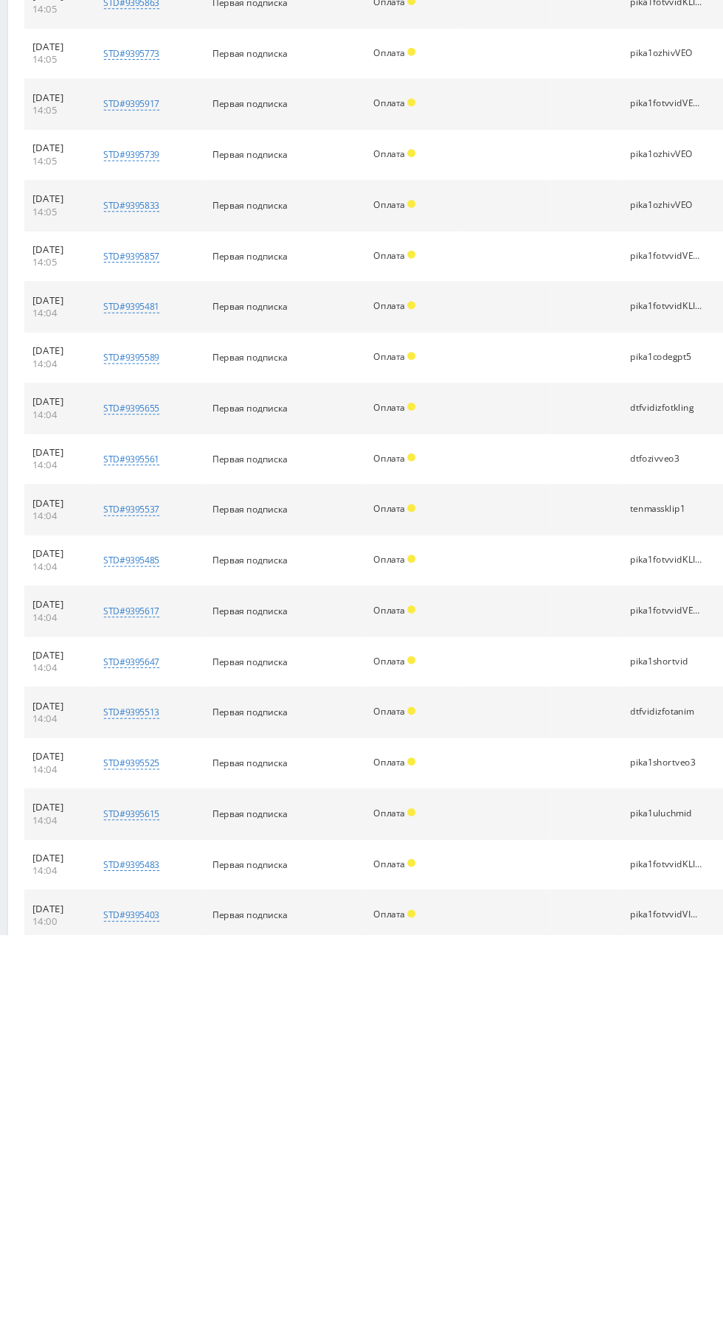
scroll to position [10487, 0]
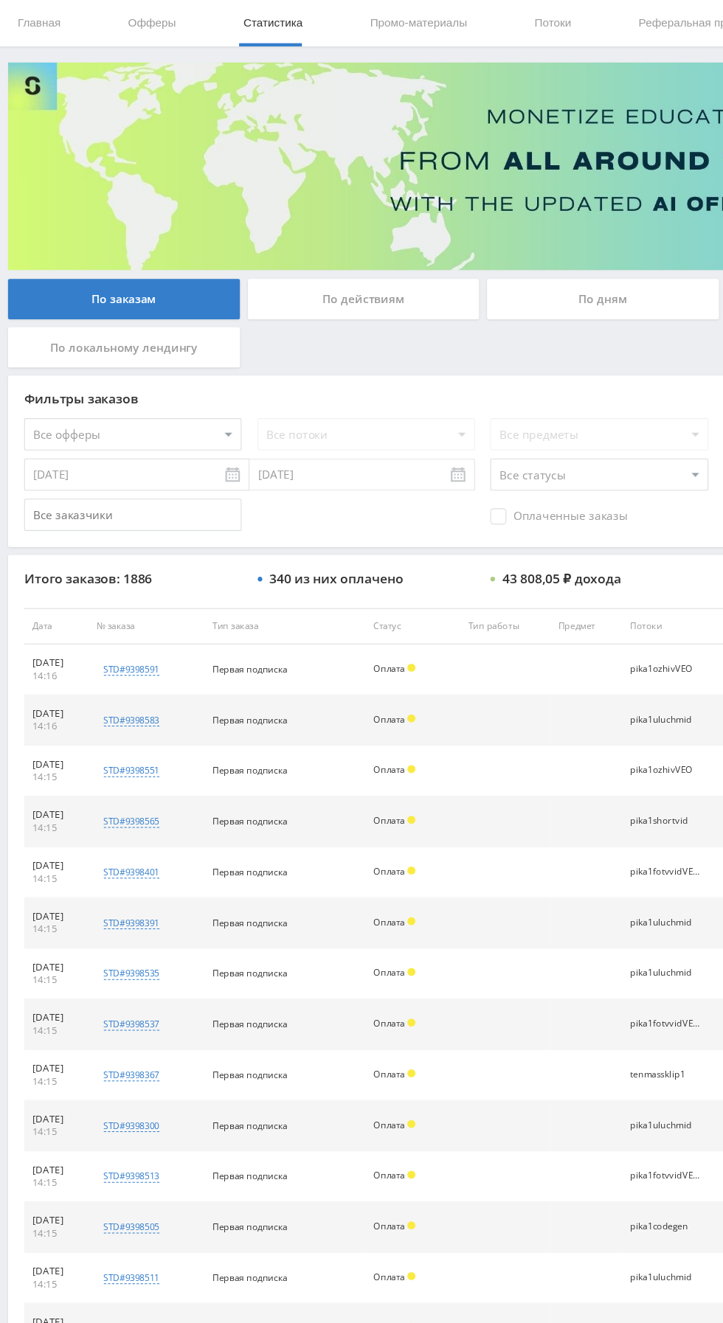
scroll to position [0, 0]
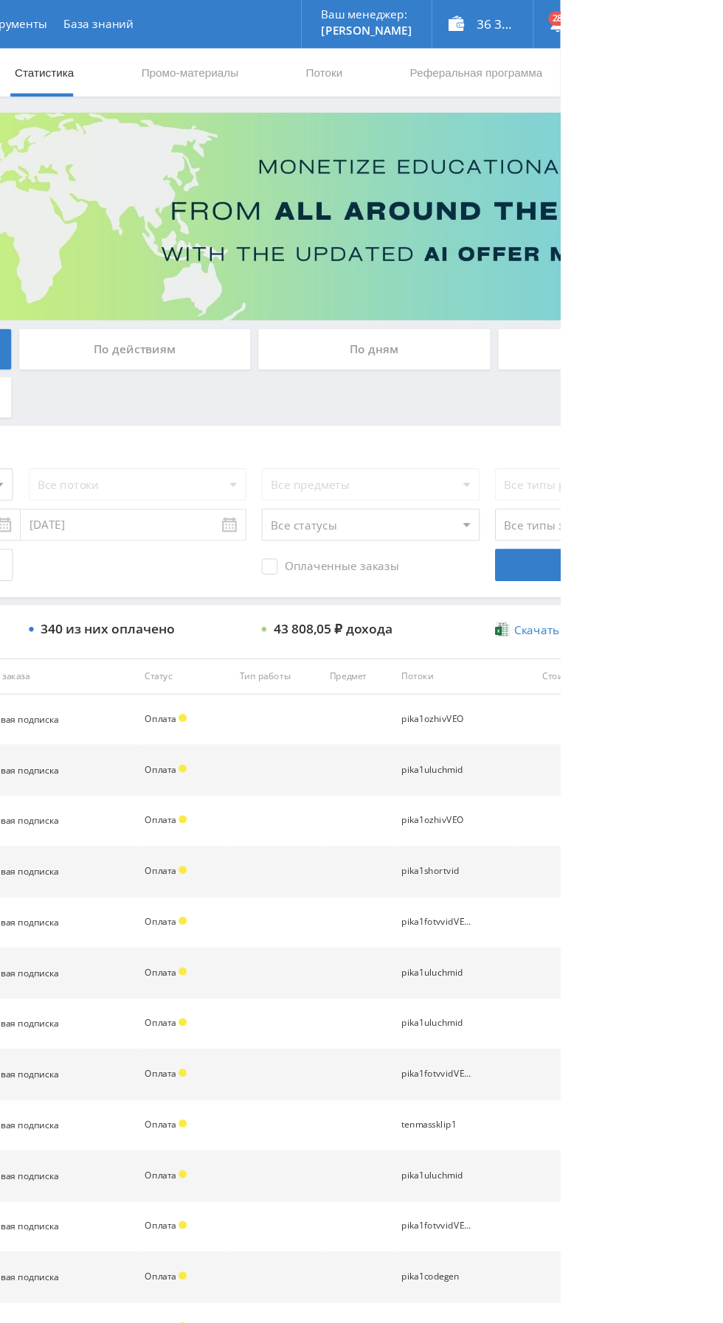
click at [505, 308] on div "По дням" at bounding box center [552, 320] width 212 height 37
click at [0, 0] on input "По дням" at bounding box center [0, 0] width 0 height 0
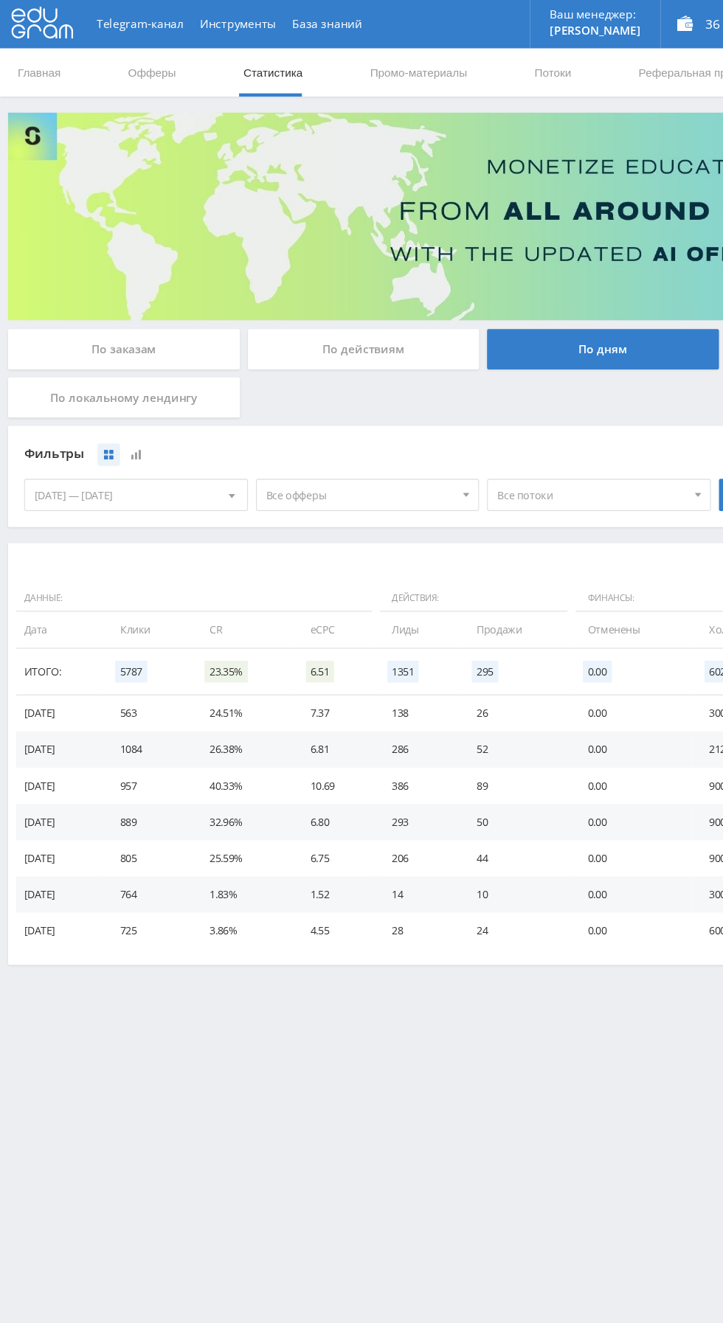
click at [65, 314] on div "По заказам" at bounding box center [113, 320] width 212 height 37
click at [0, 0] on input "По заказам" at bounding box center [0, 0] width 0 height 0
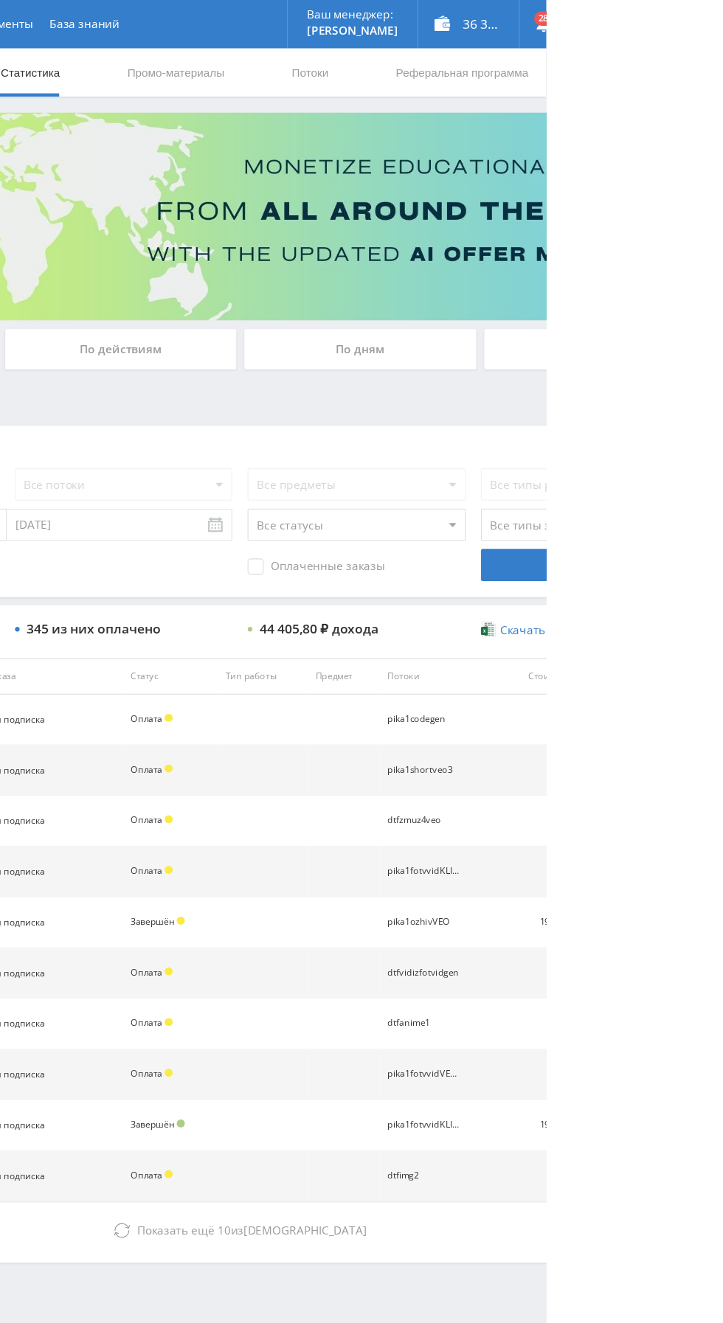
click at [488, 329] on div "По дням" at bounding box center [552, 320] width 212 height 37
click at [0, 0] on input "По дням" at bounding box center [0, 0] width 0 height 0
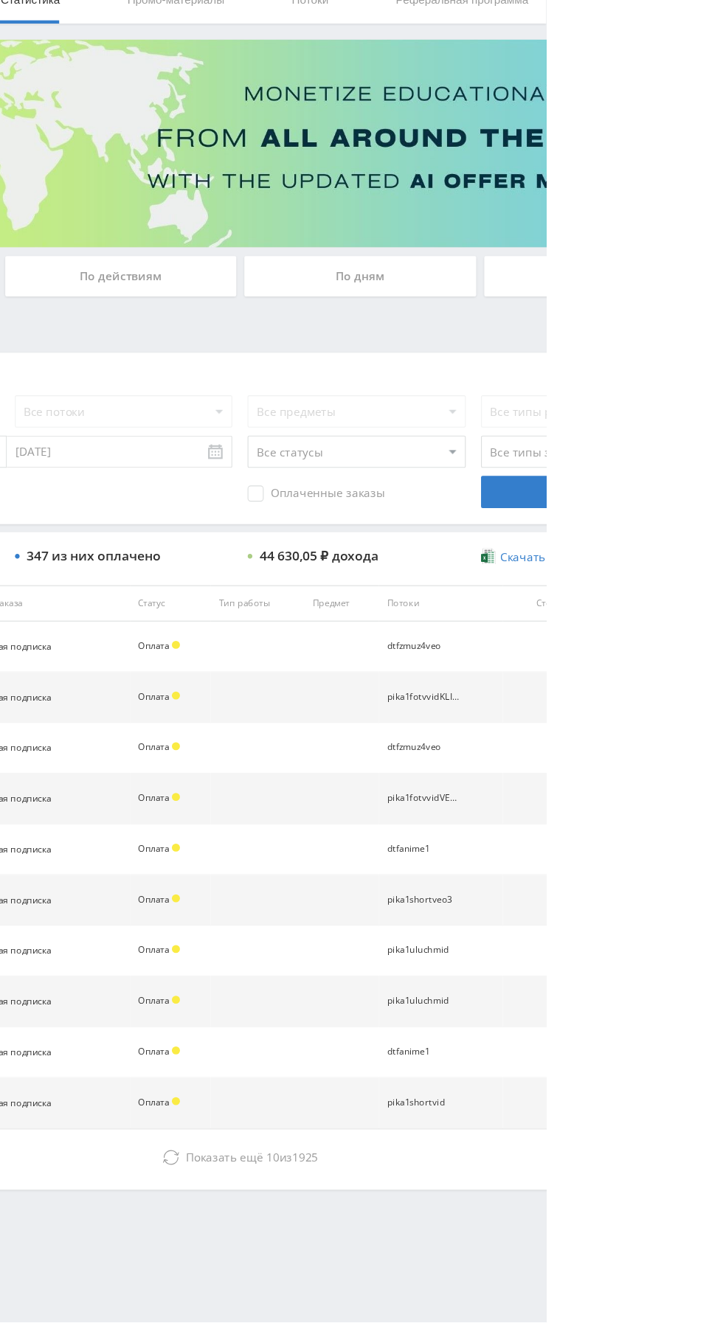
click at [462, 1125] on span "Показать ещё 10 из 1925" at bounding box center [453, 1128] width 121 height 14
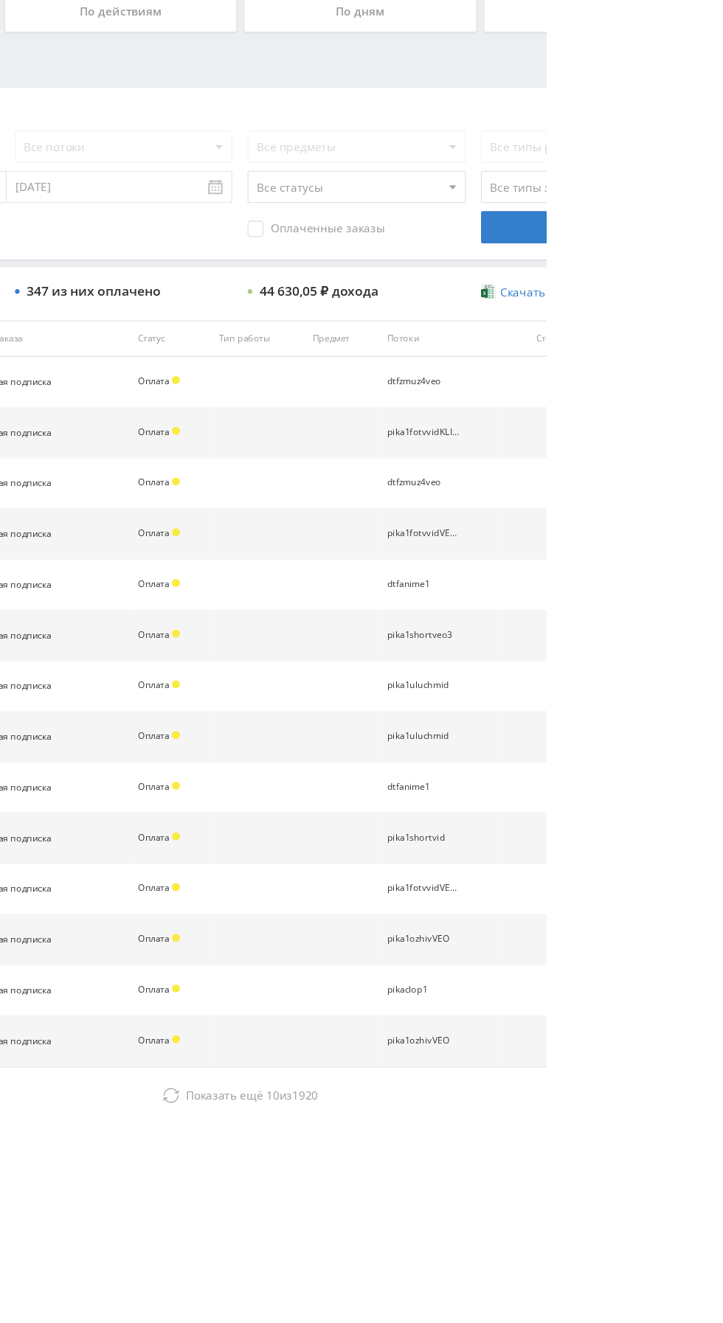
click at [384, 1313] on icon at bounding box center [379, 1313] width 15 height 15
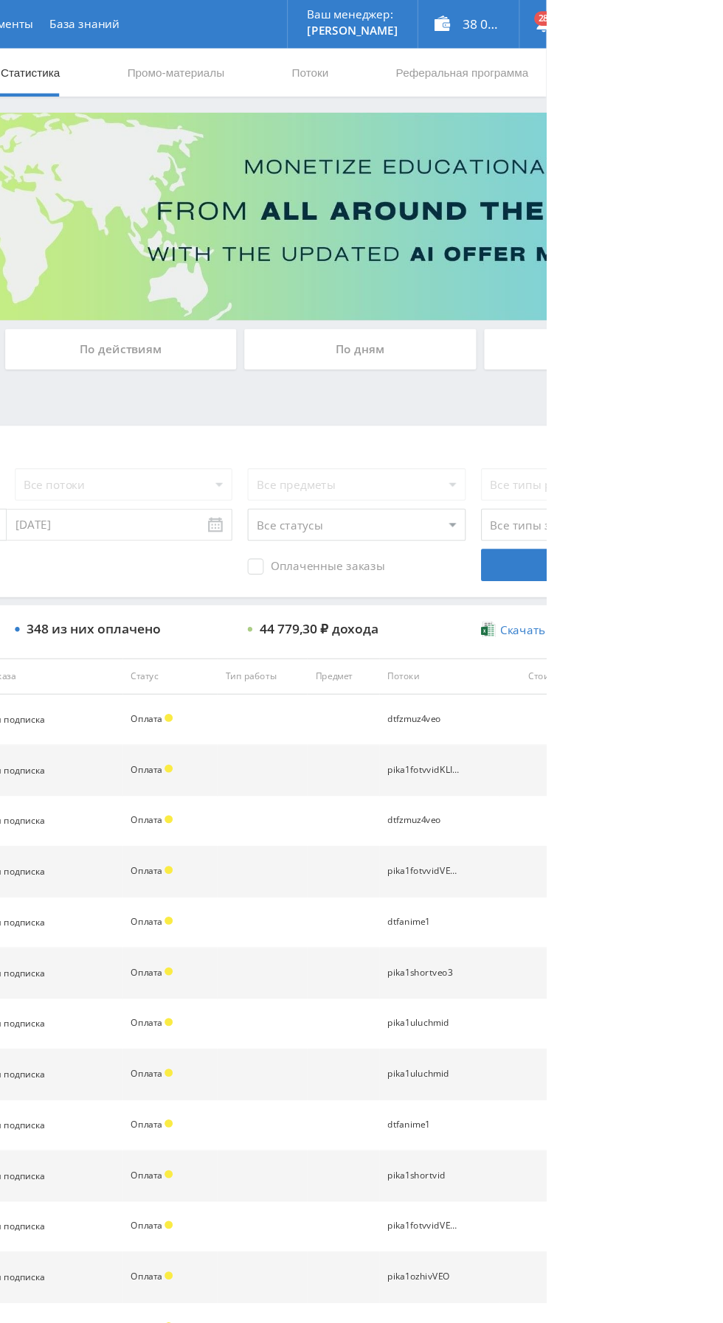
click at [497, 319] on div "По дням" at bounding box center [552, 320] width 212 height 37
click at [0, 0] on input "По дням" at bounding box center [0, 0] width 0 height 0
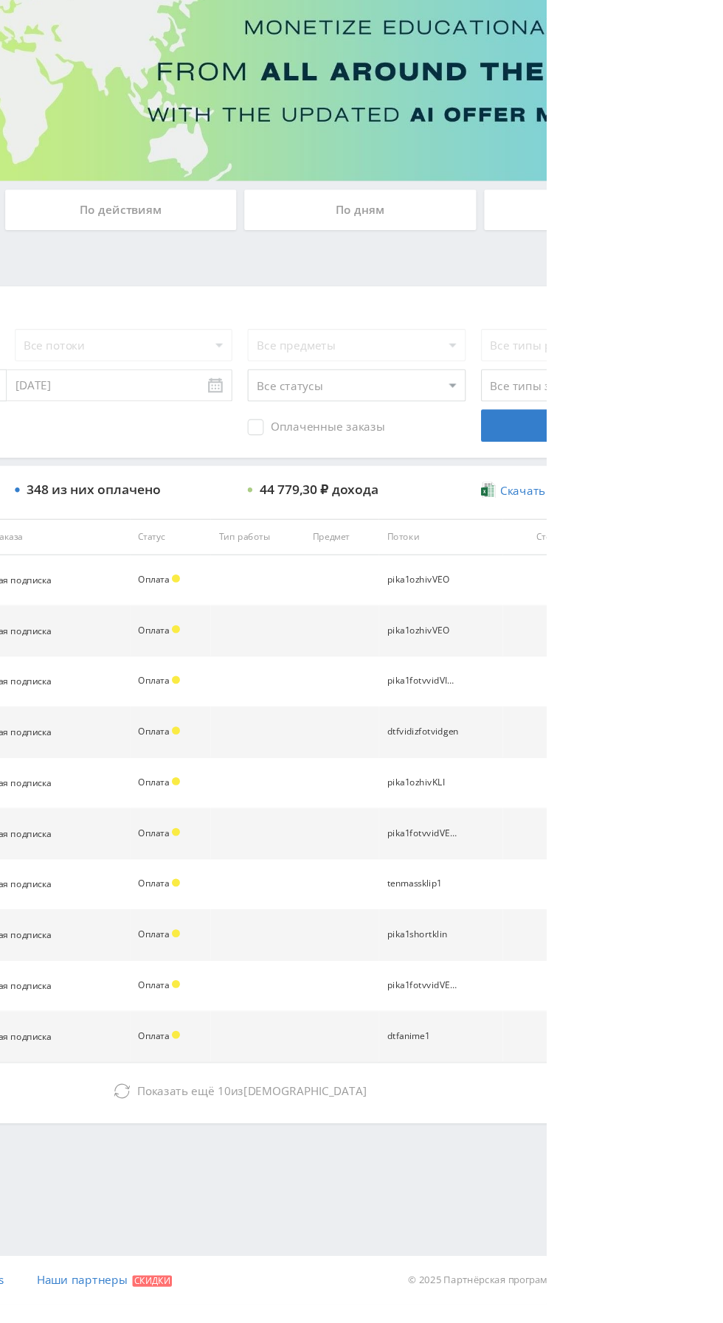
click at [623, 485] on select "Все статусы В аукционе В работе На гарантии Завершен Возврат Черновик" at bounding box center [548, 481] width 199 height 30
select select "3"
click at [449, 466] on select "Все статусы В аукционе В работе На гарантии Завершен Возврат Черновик" at bounding box center [548, 481] width 199 height 30
click at [413, 1124] on span "Показать ещё" at bounding box center [431, 1128] width 71 height 14
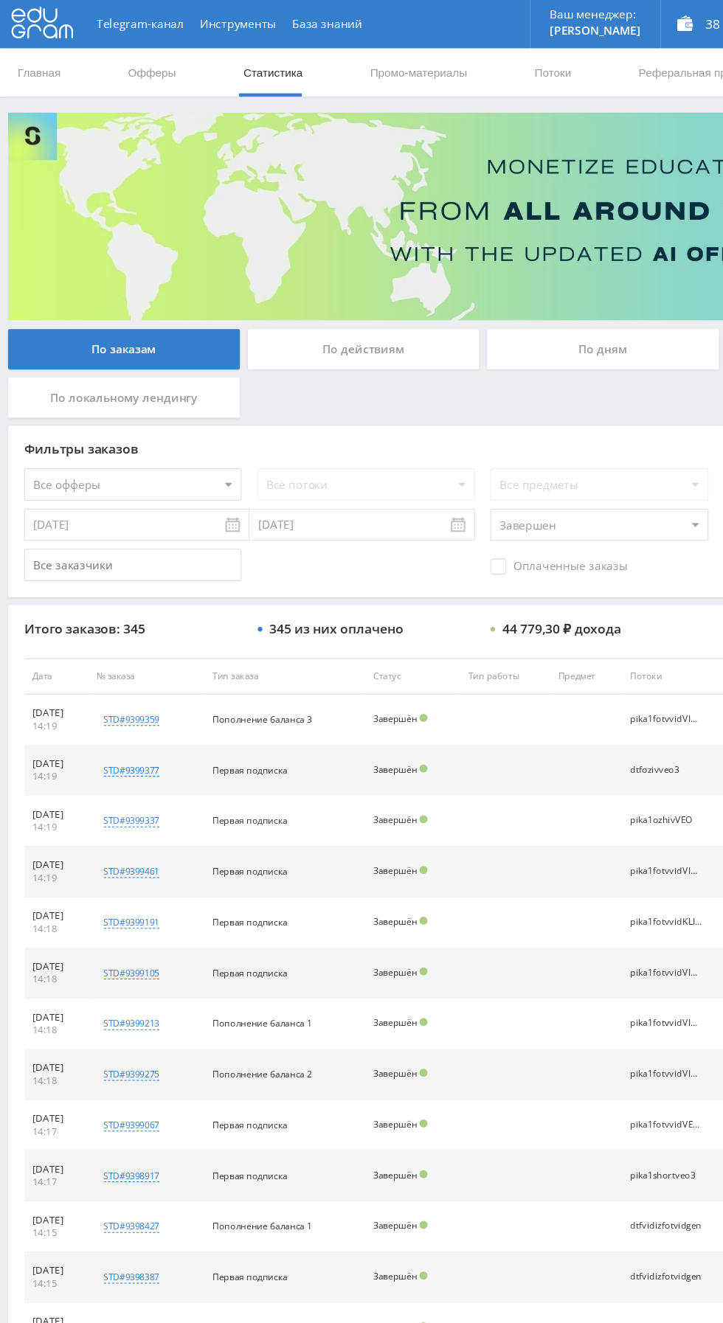
click at [475, 319] on div "По дням" at bounding box center [552, 320] width 212 height 37
click at [0, 0] on input "По дням" at bounding box center [0, 0] width 0 height 0
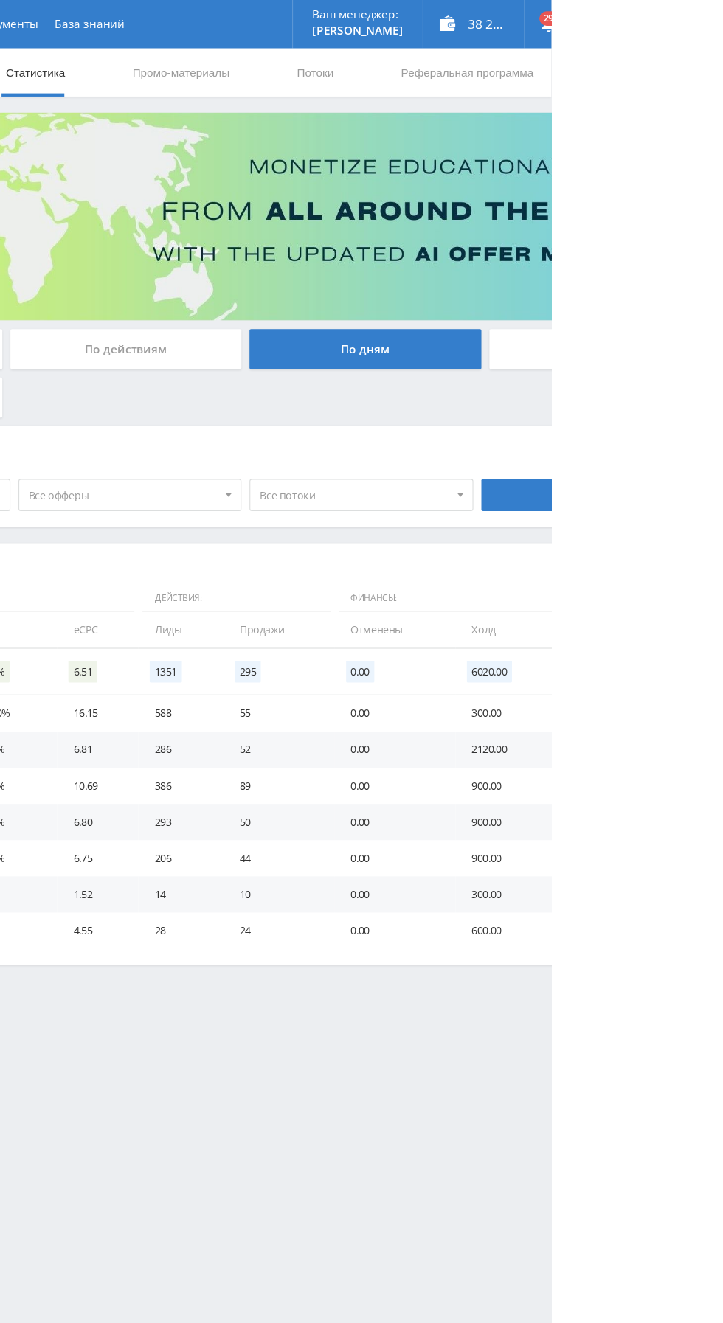
click at [322, 467] on span "Все офферы" at bounding box center [330, 454] width 173 height 28
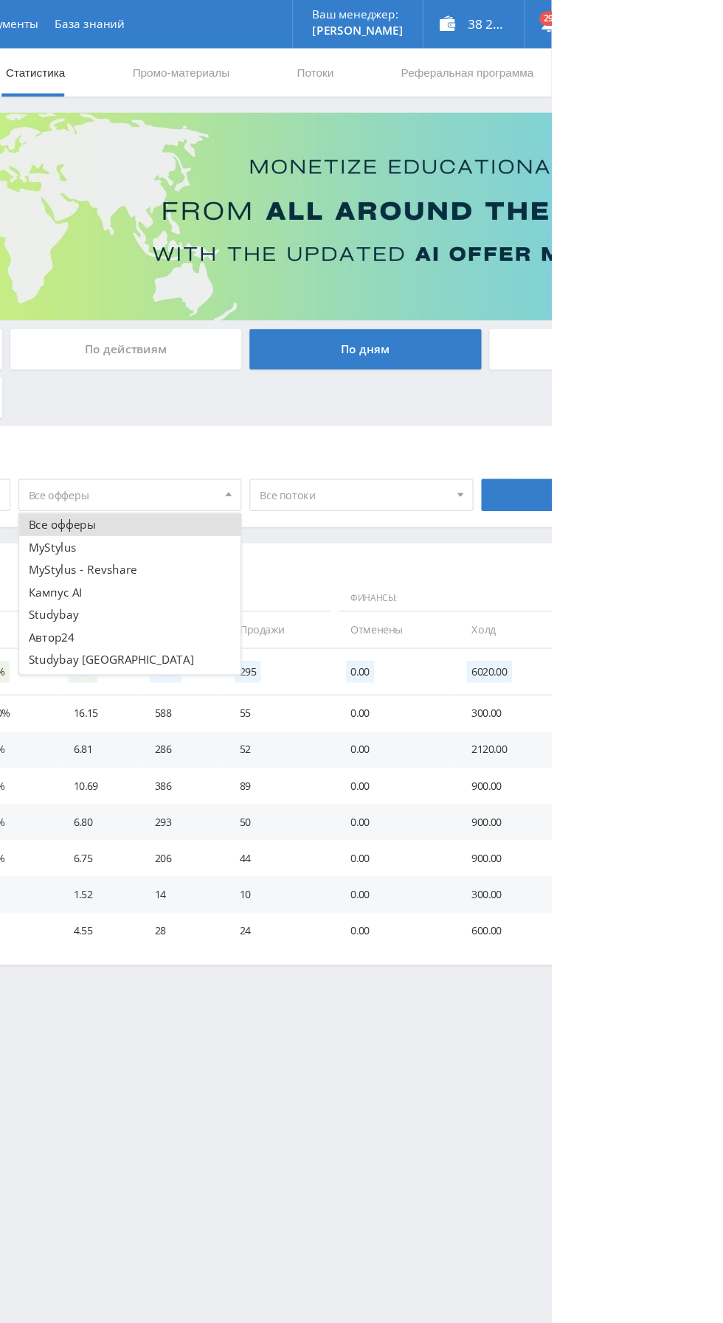
click at [266, 521] on button "MyStylus - Revshare" at bounding box center [337, 522] width 204 height 21
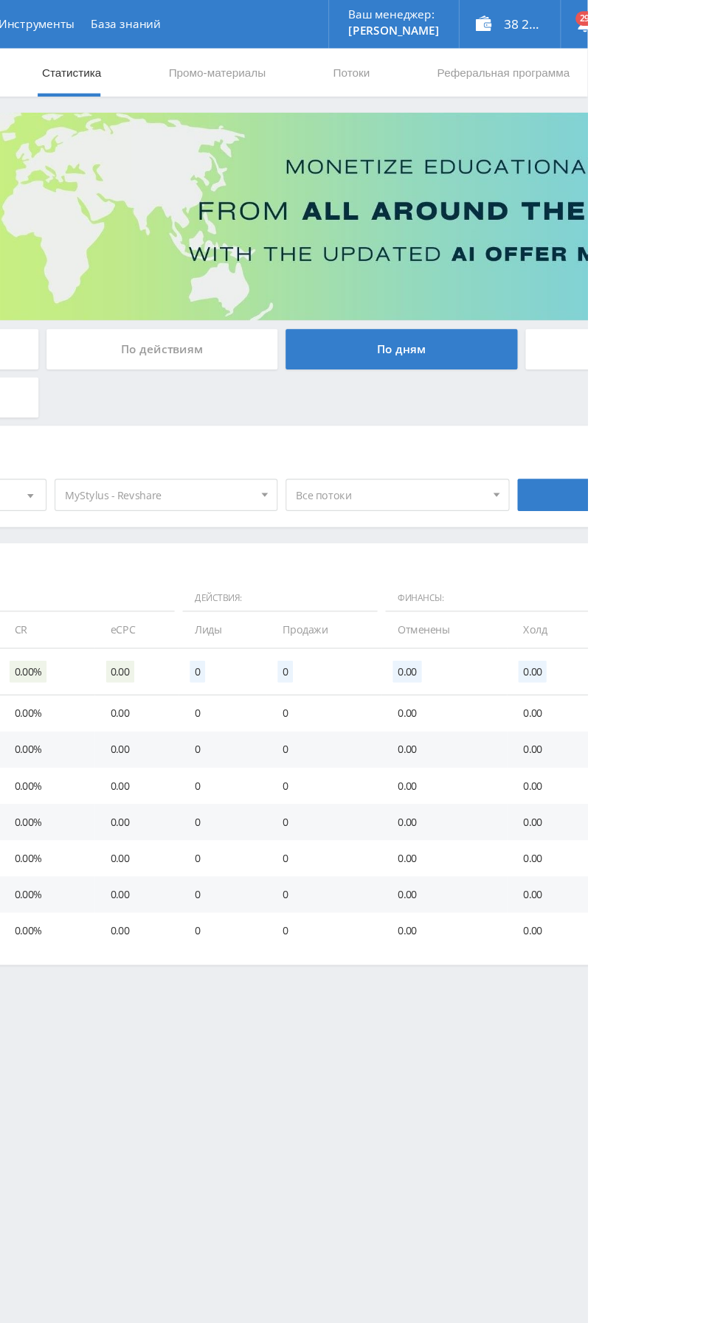
click at [499, 451] on span "Все потоки" at bounding box center [542, 454] width 173 height 28
click at [460, 512] on button "pika1eng" at bounding box center [549, 522] width 204 height 21
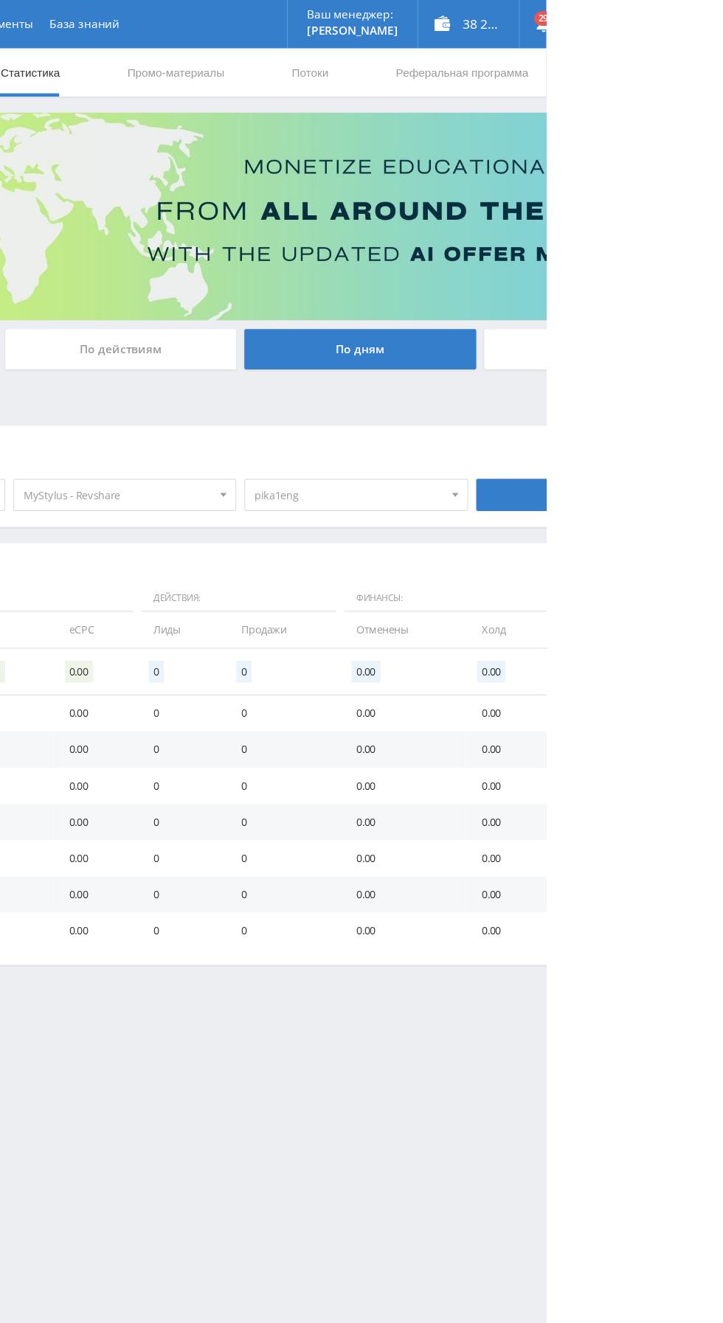
click at [486, 448] on span "pika1eng" at bounding box center [542, 454] width 173 height 28
click at [455, 519] on button "pika1eng" at bounding box center [549, 522] width 204 height 21
click at [467, 499] on button "pikaref1" at bounding box center [549, 501] width 204 height 21
click at [494, 446] on span "pikaref1" at bounding box center [542, 454] width 173 height 28
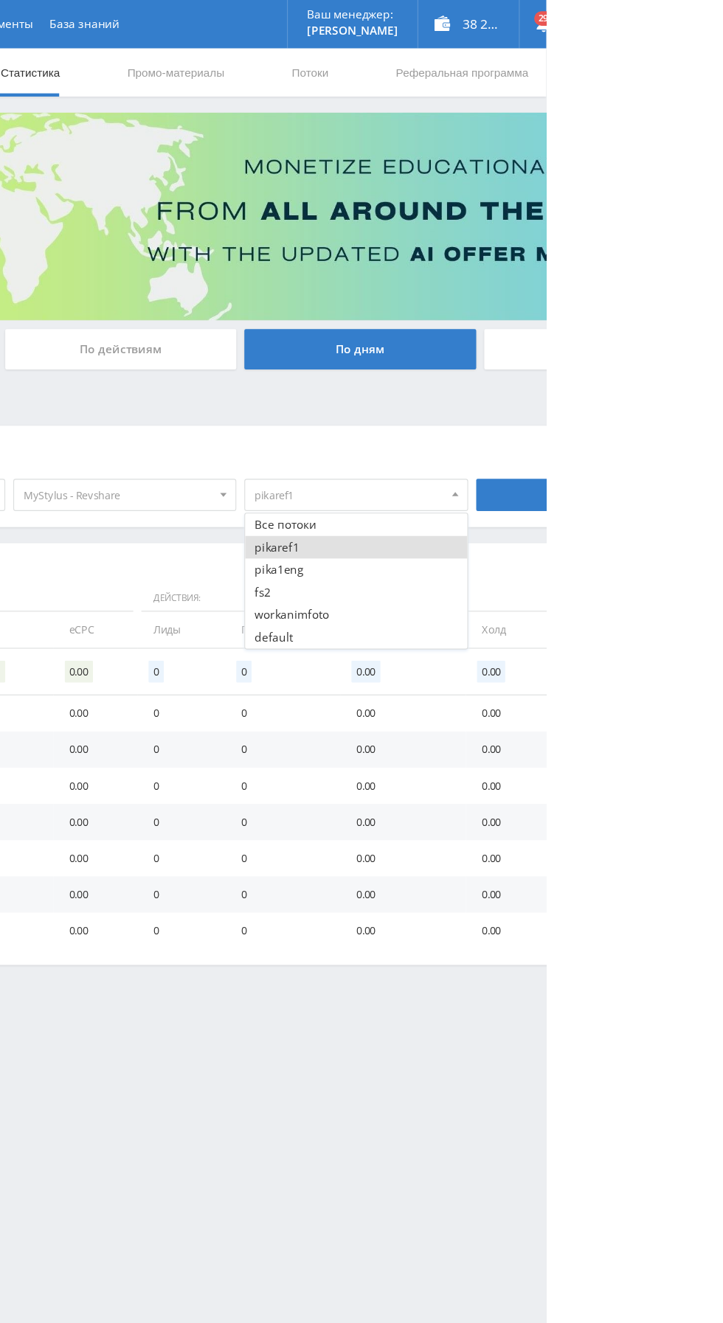
click at [450, 500] on button "pikaref1" at bounding box center [549, 501] width 204 height 21
click at [462, 541] on button "fs2" at bounding box center [549, 543] width 204 height 21
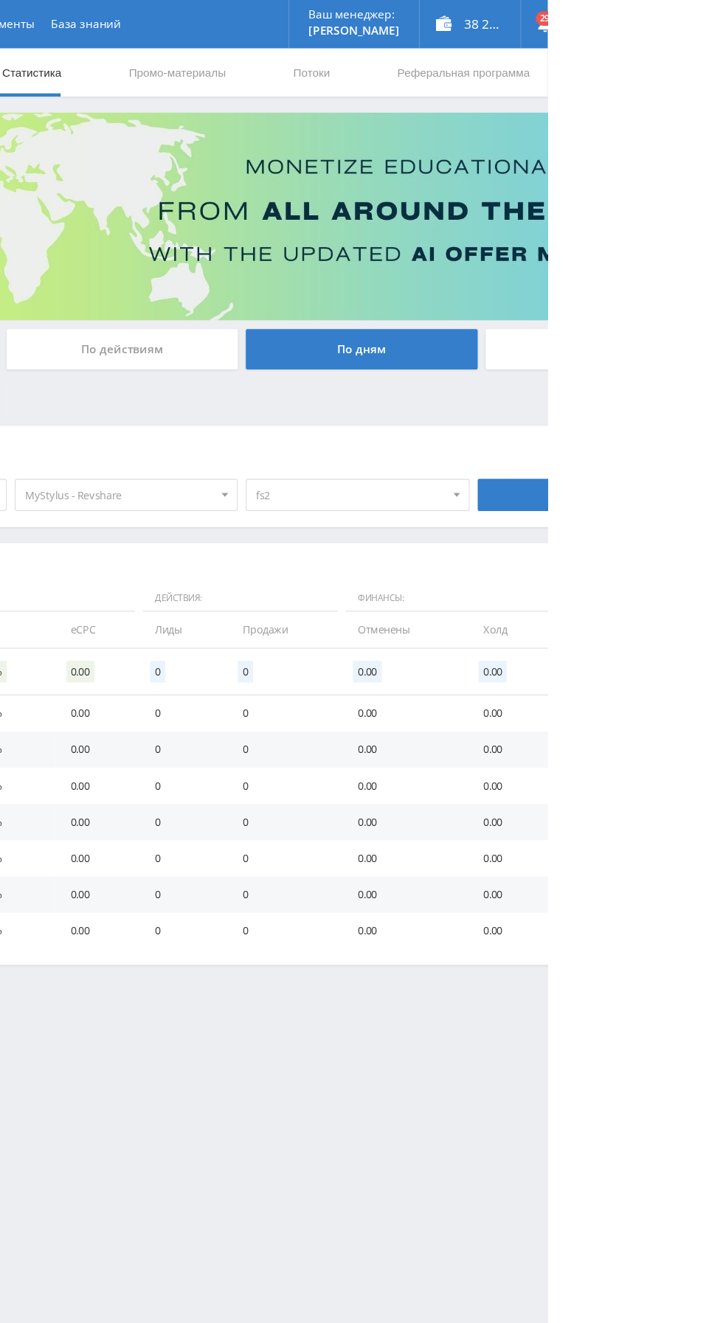
click at [485, 453] on span "fs2" at bounding box center [542, 454] width 173 height 28
click at [461, 541] on button "fs2" at bounding box center [549, 543] width 204 height 21
click at [460, 581] on button "default" at bounding box center [549, 584] width 204 height 21
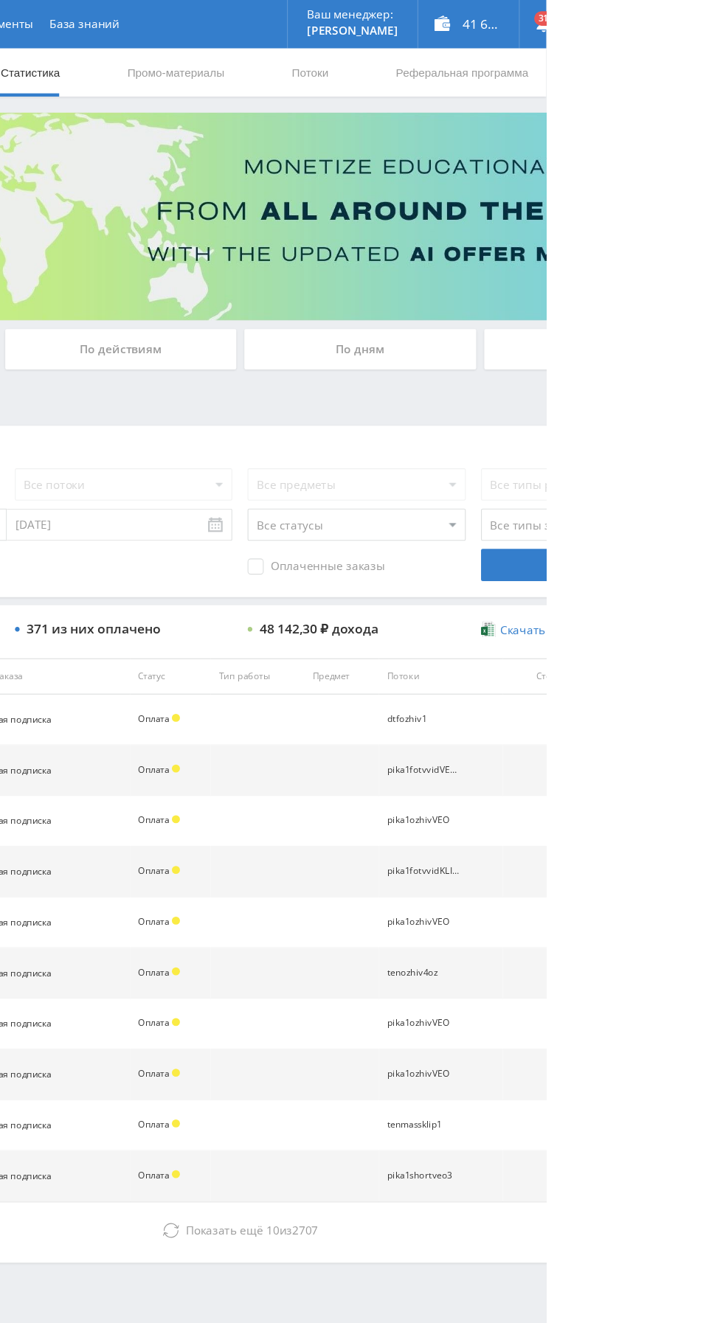
click at [572, 314] on div "По дням" at bounding box center [552, 320] width 212 height 37
click at [0, 0] on input "По дням" at bounding box center [0, 0] width 0 height 0
